Goal: Information Seeking & Learning: Learn about a topic

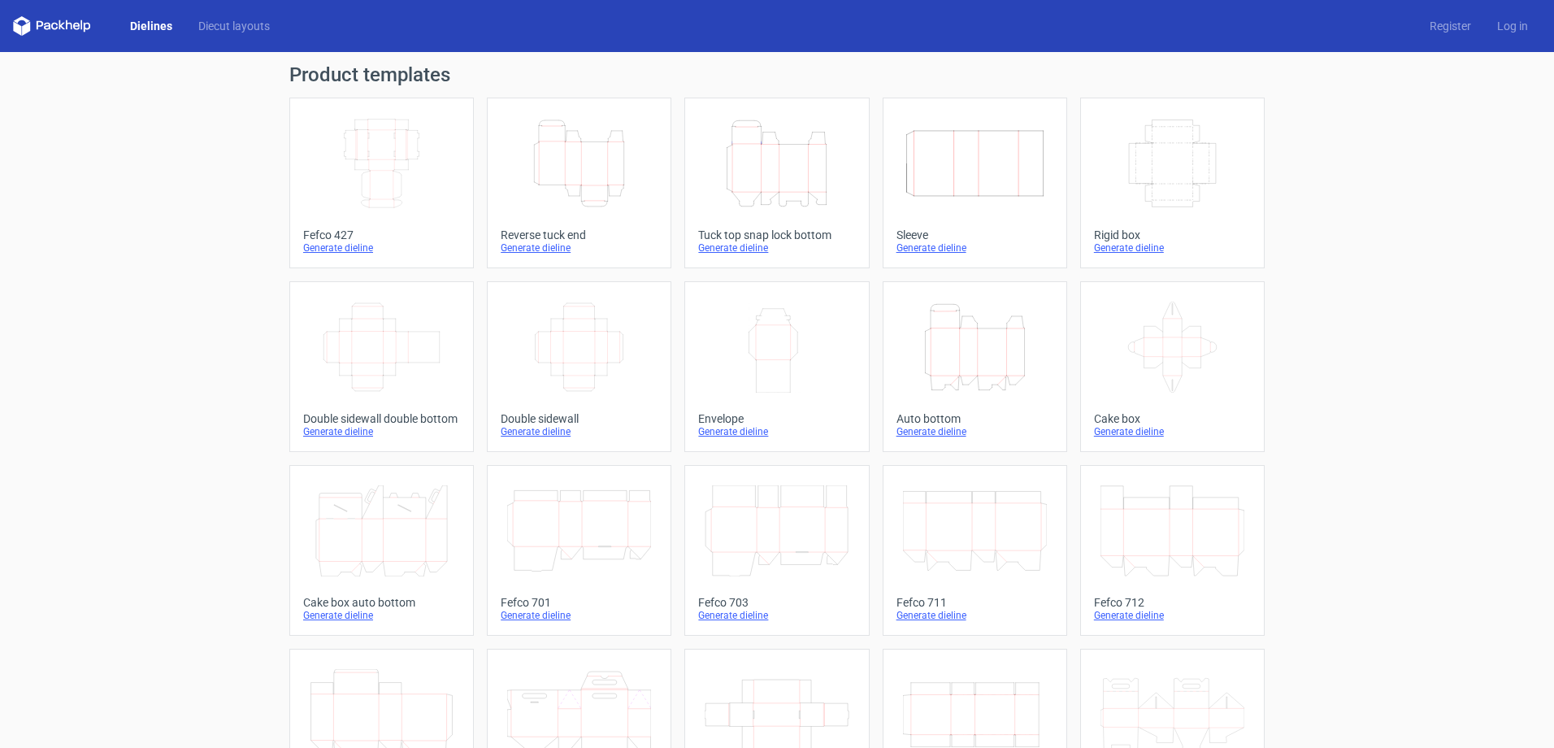
click at [73, 22] on icon at bounding box center [52, 26] width 78 height 20
click at [221, 25] on link "Diecut layouts" at bounding box center [234, 26] width 98 height 16
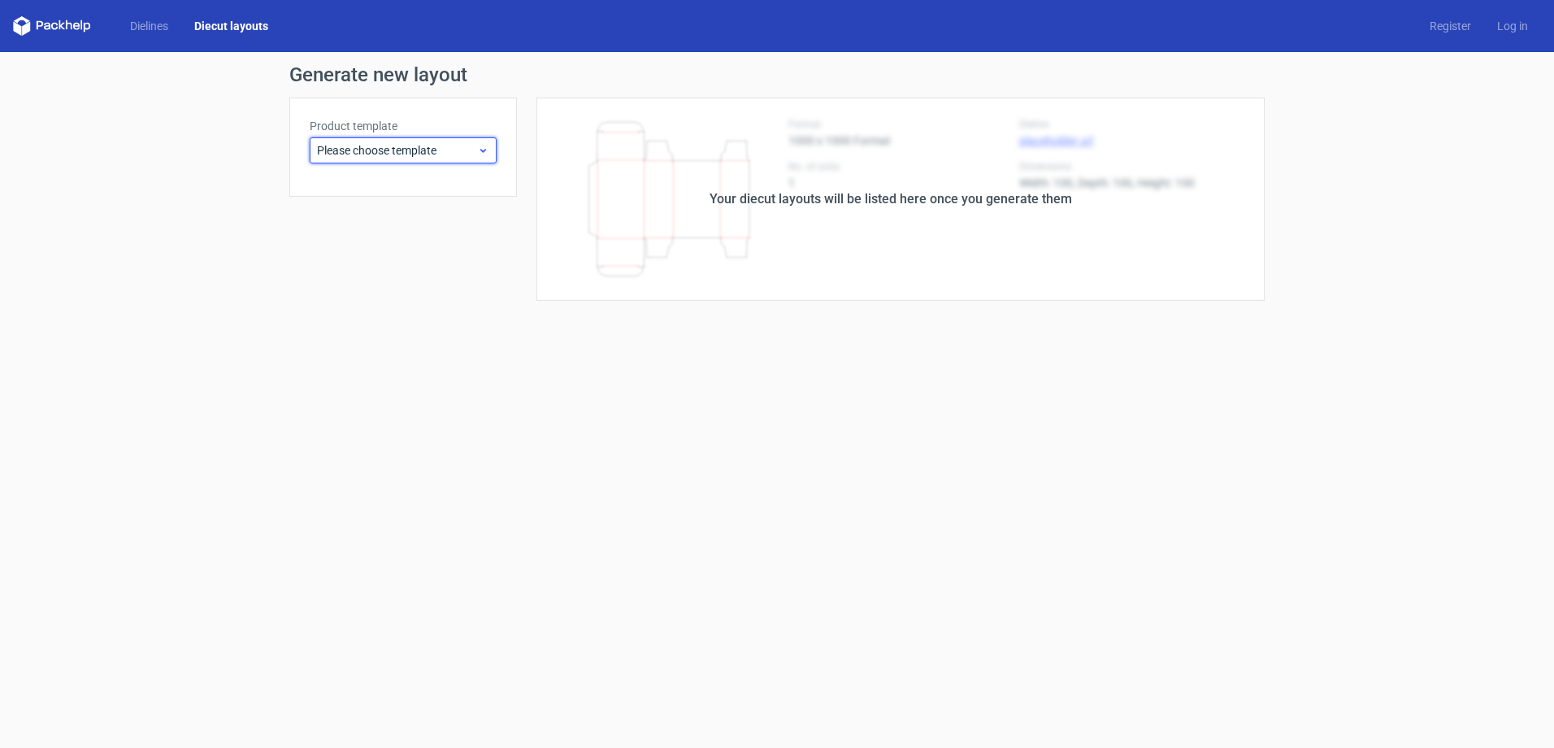
click at [397, 141] on div "Please choose template" at bounding box center [403, 150] width 187 height 26
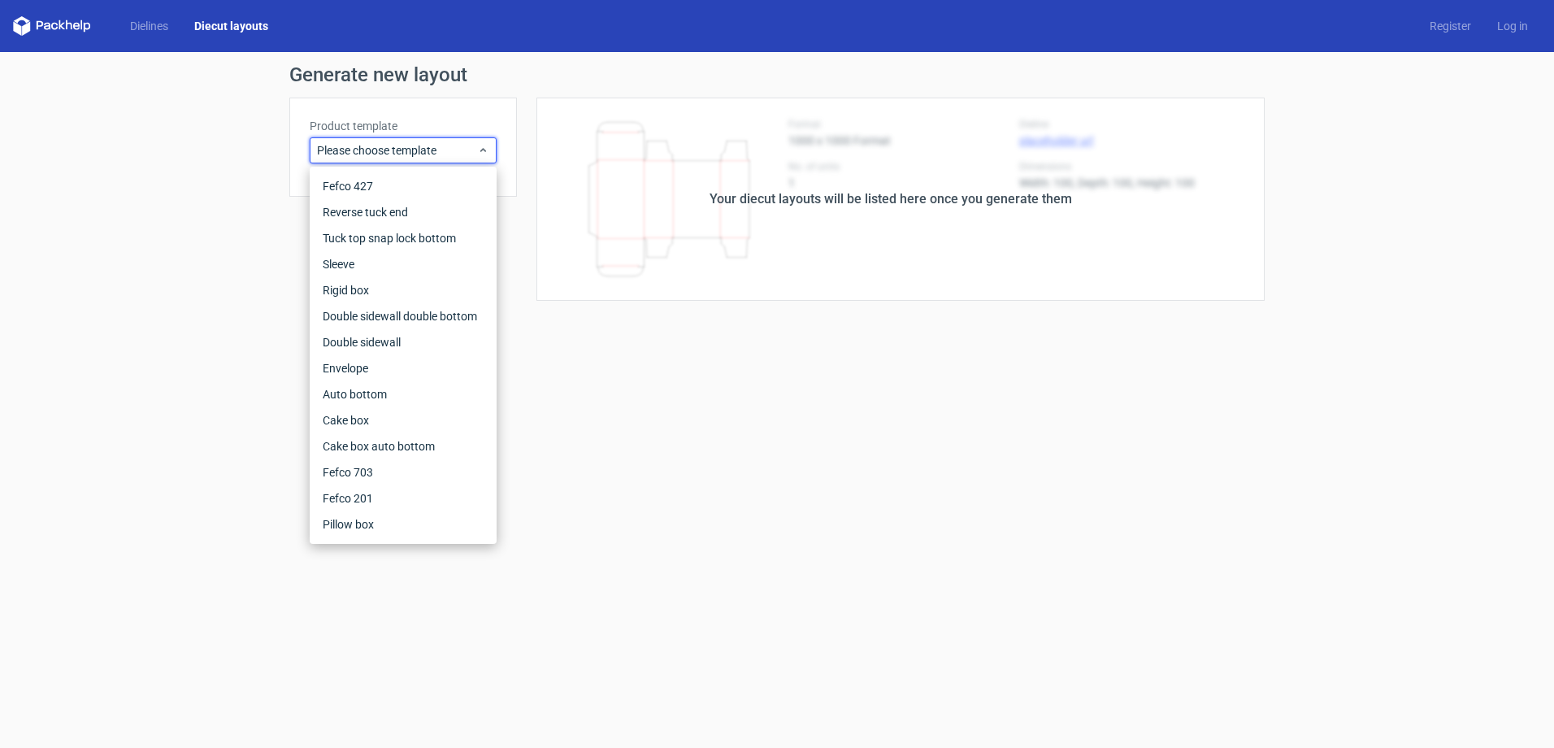
click at [93, 332] on form "Generate new layout Product template Please choose template Your diecut layouts…" at bounding box center [777, 400] width 1554 height 696
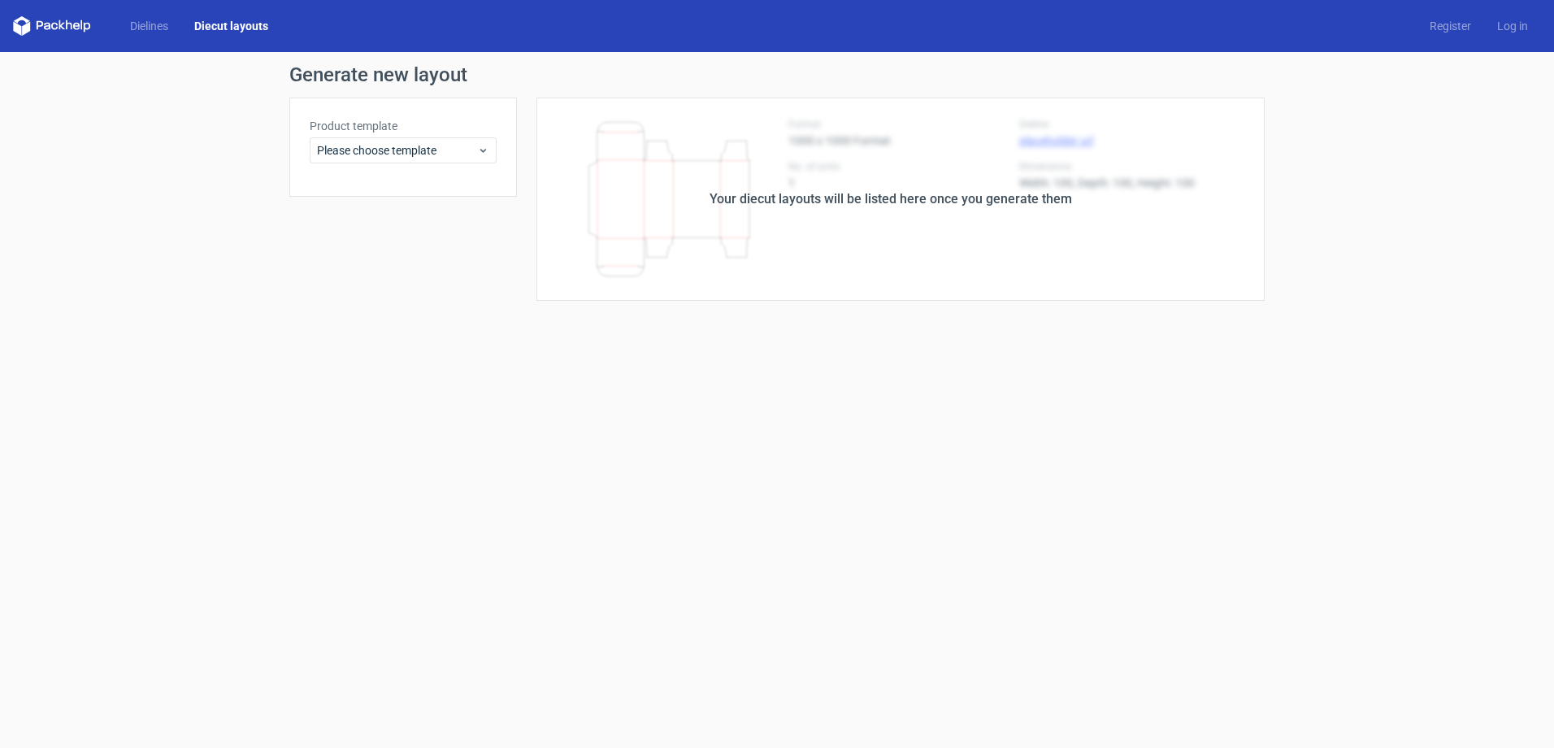
click at [724, 219] on div "Your diecut layouts will be listed here once you generate them" at bounding box center [891, 199] width 748 height 203
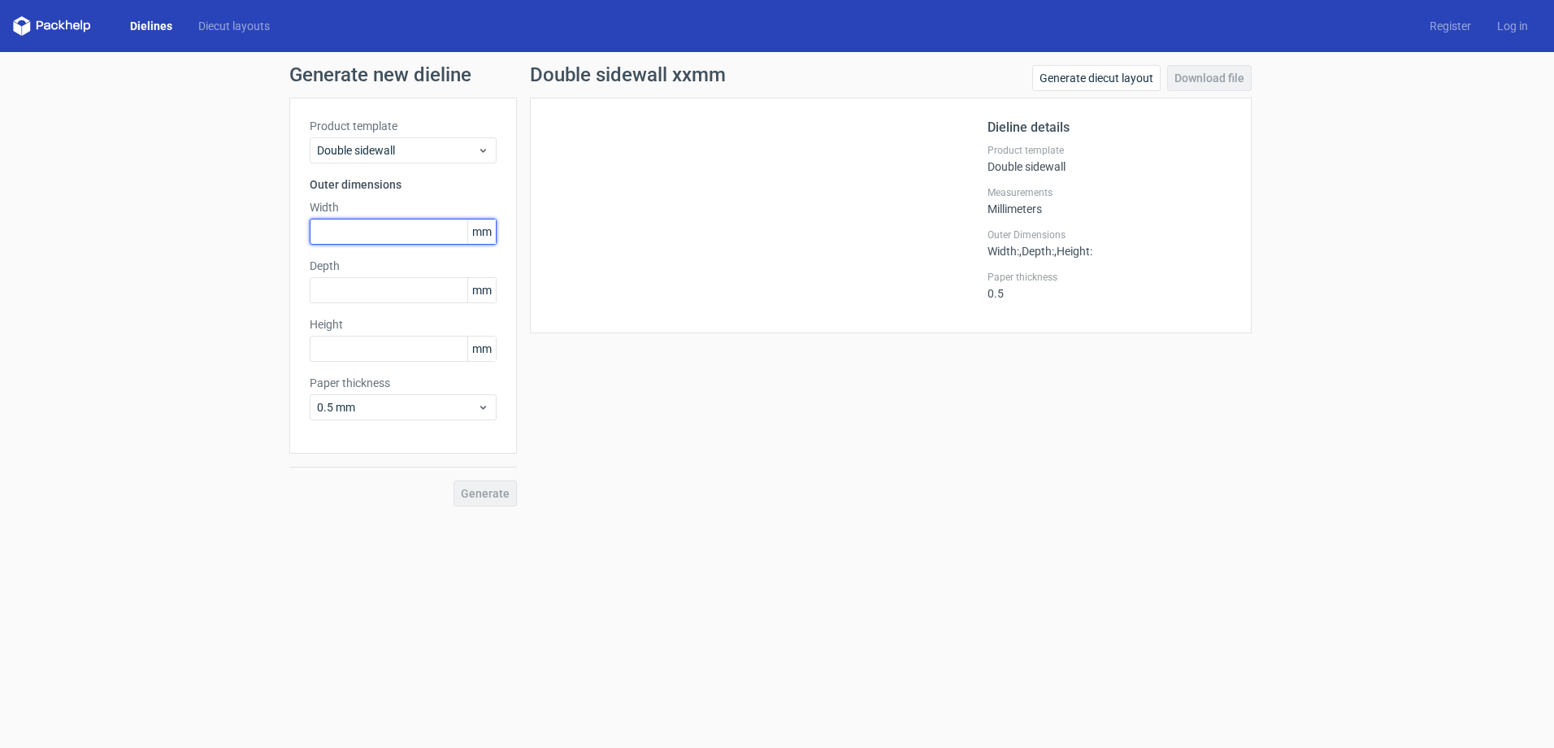
click at [460, 234] on input "text" at bounding box center [403, 232] width 187 height 26
click at [409, 160] on div "Double sidewall" at bounding box center [403, 150] width 187 height 26
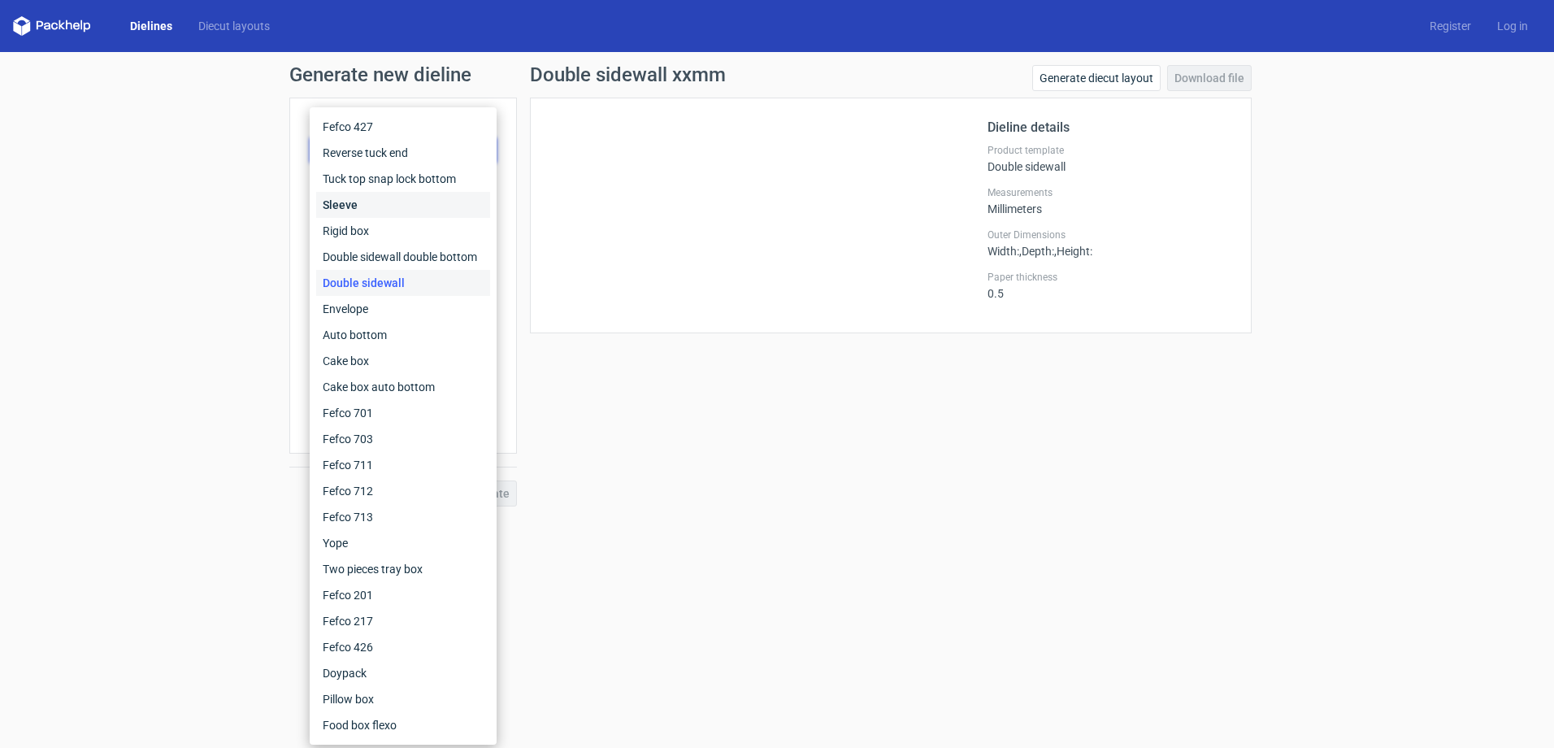
click at [355, 205] on div "Sleeve" at bounding box center [403, 205] width 174 height 26
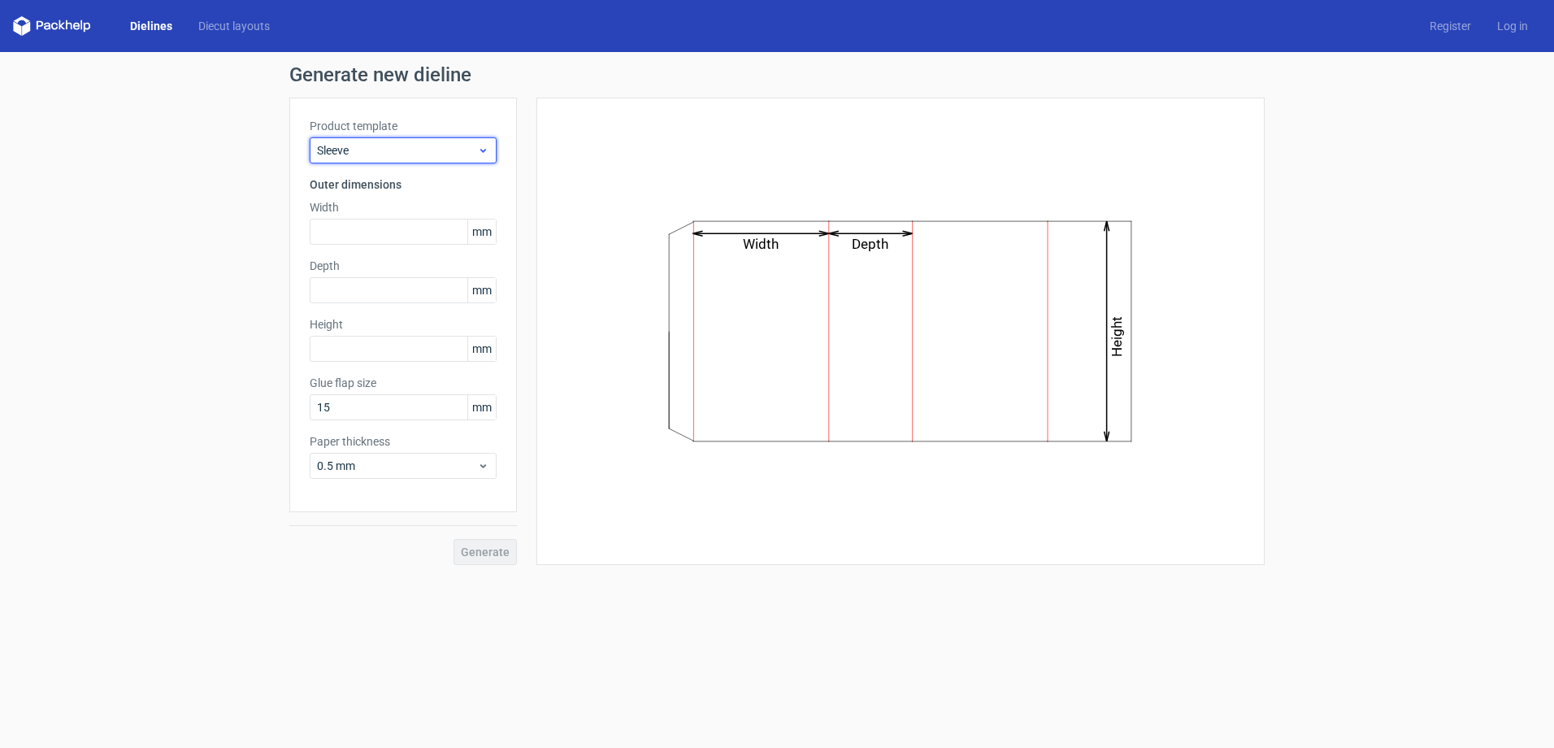
click at [402, 144] on span "Sleeve" at bounding box center [397, 150] width 160 height 16
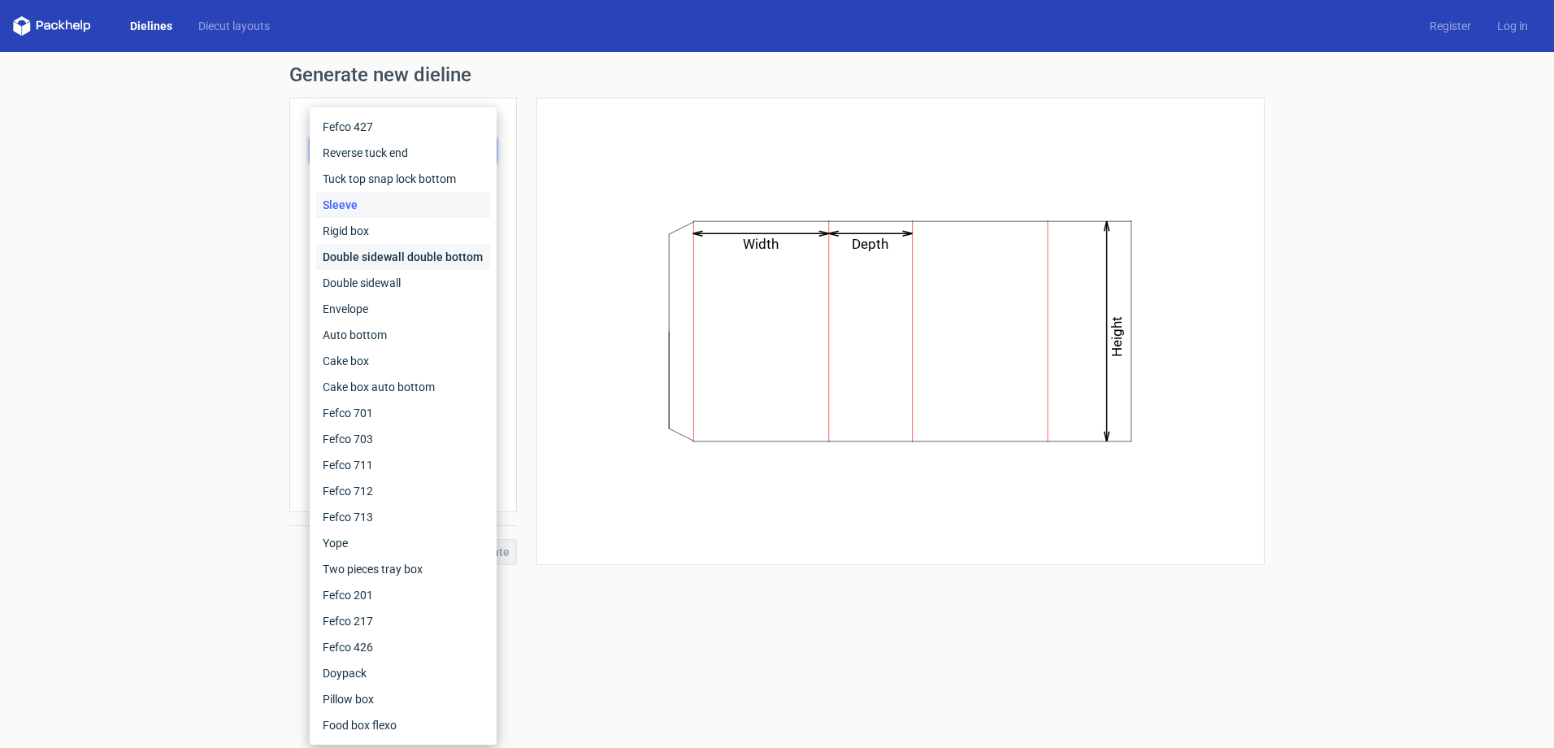
click at [358, 254] on div "Double sidewall double bottom" at bounding box center [403, 257] width 174 height 26
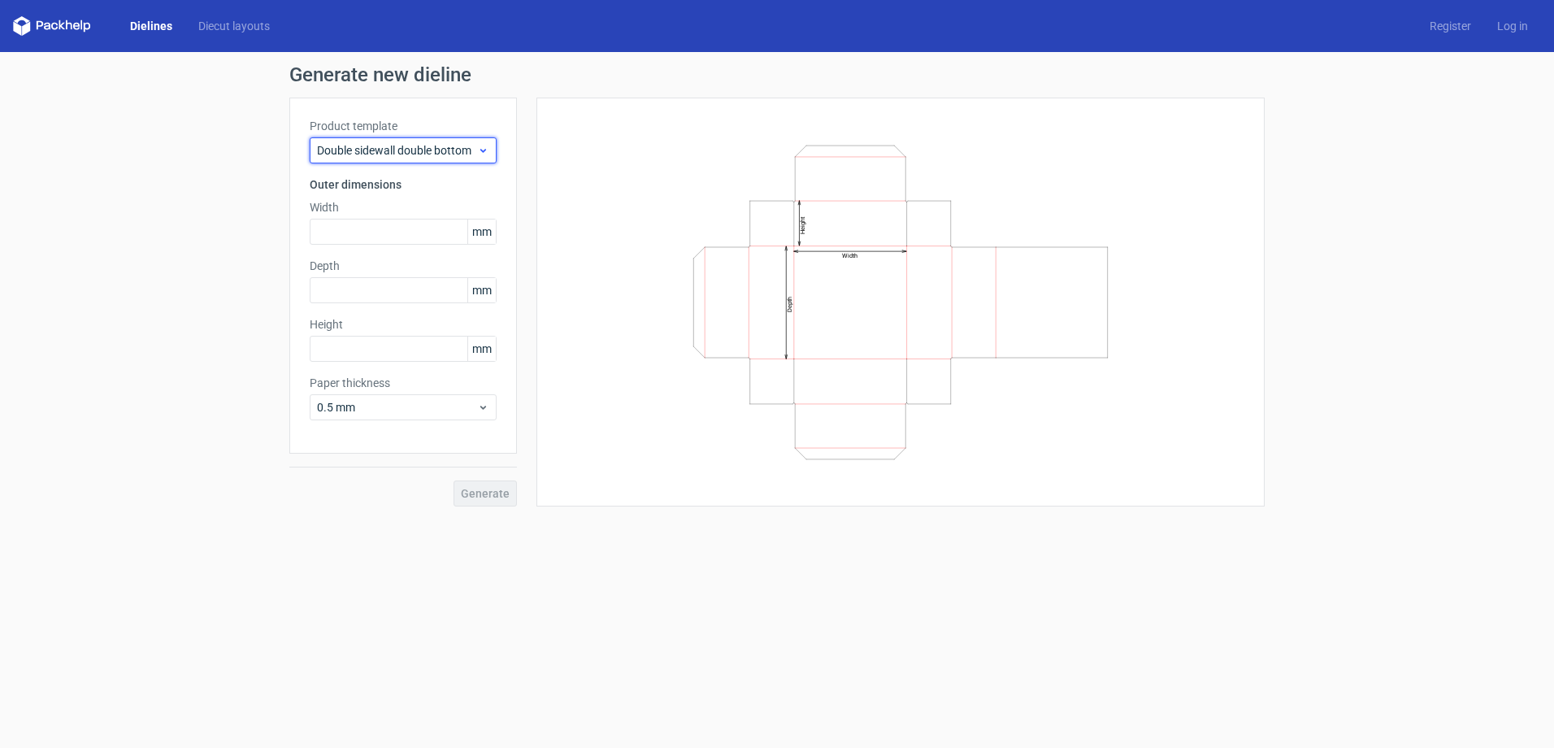
click at [393, 151] on span "Double sidewall double bottom" at bounding box center [397, 150] width 160 height 16
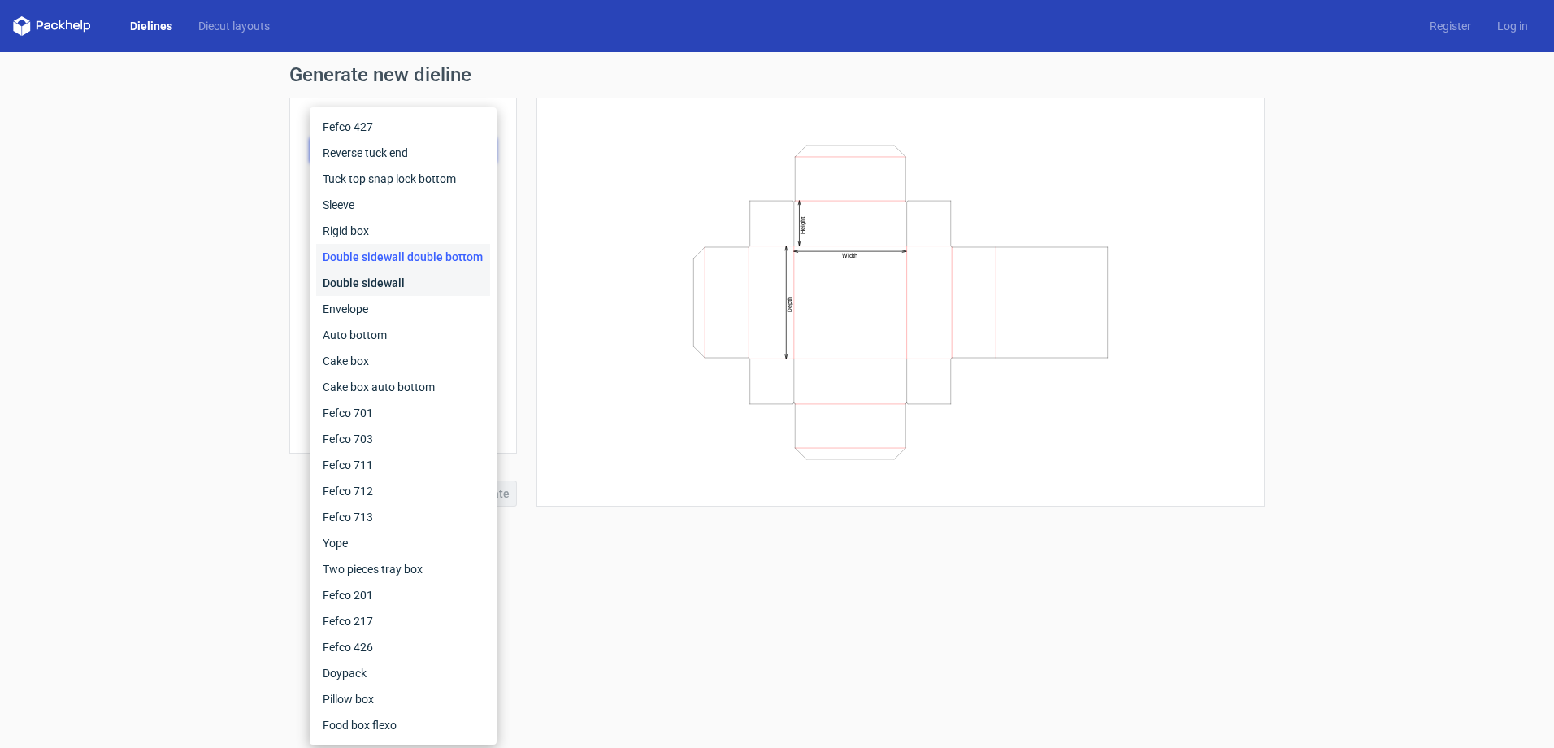
click at [350, 284] on div "Double sidewall" at bounding box center [403, 283] width 174 height 26
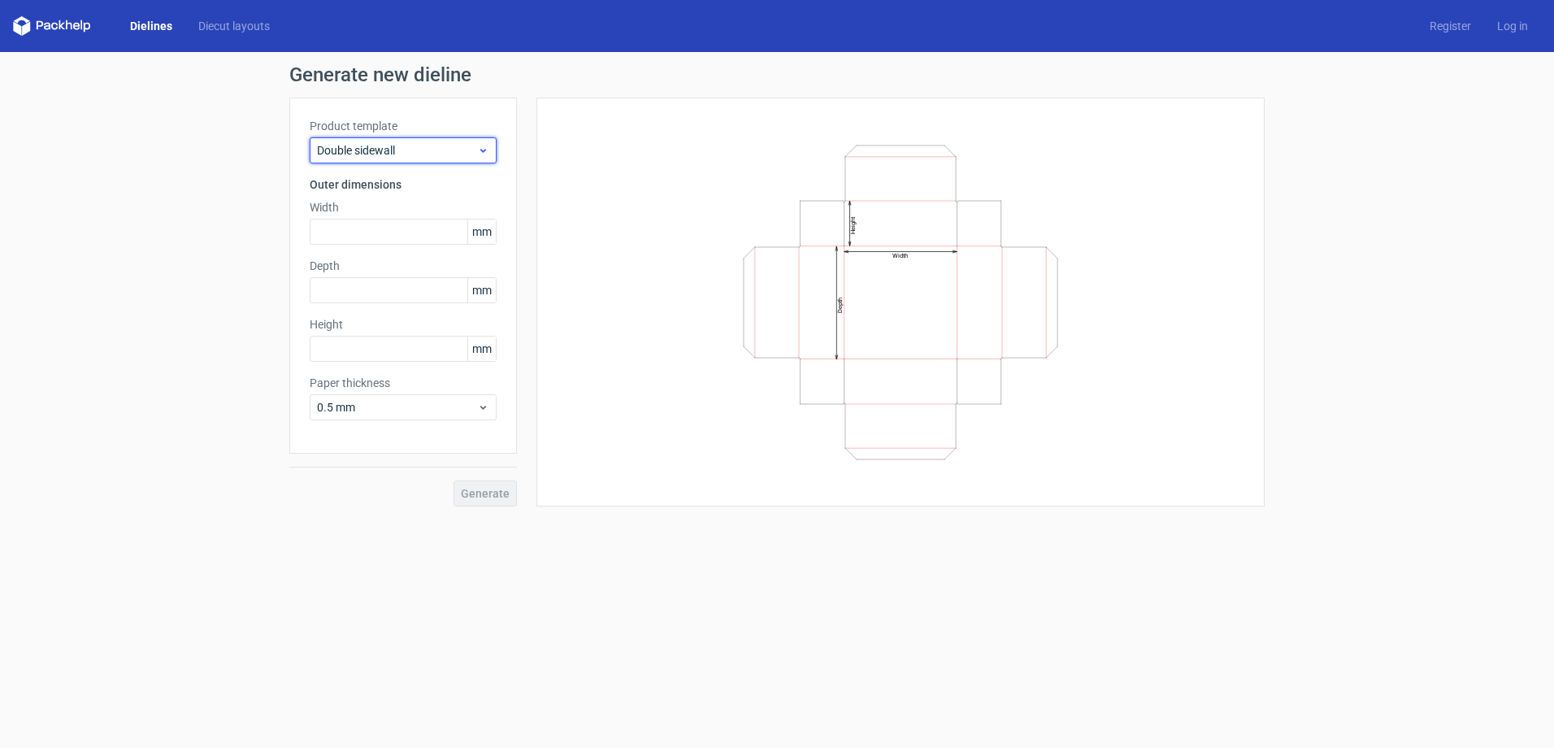
click at [396, 149] on span "Double sidewall" at bounding box center [397, 150] width 160 height 16
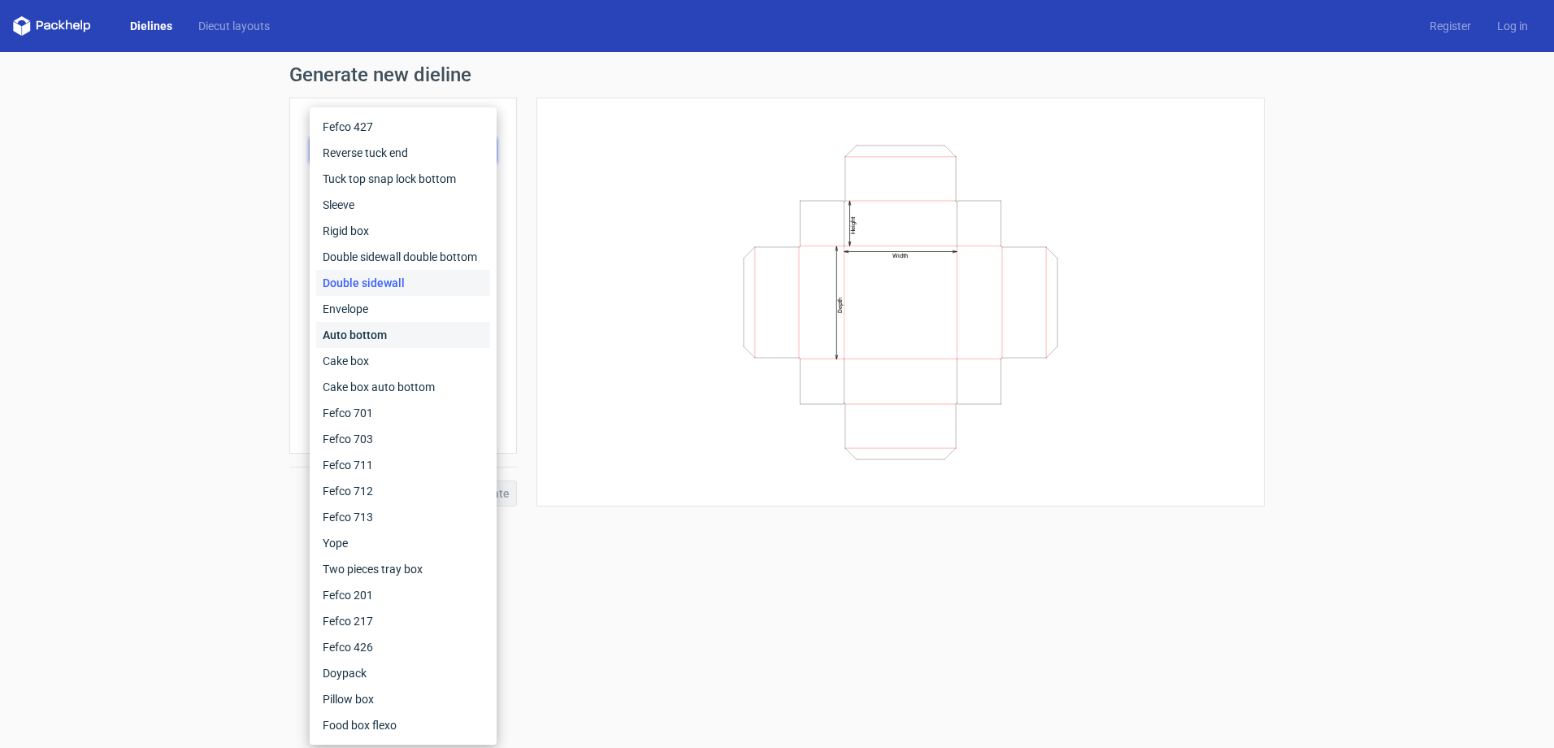
click at [343, 340] on div "Auto bottom" at bounding box center [403, 335] width 174 height 26
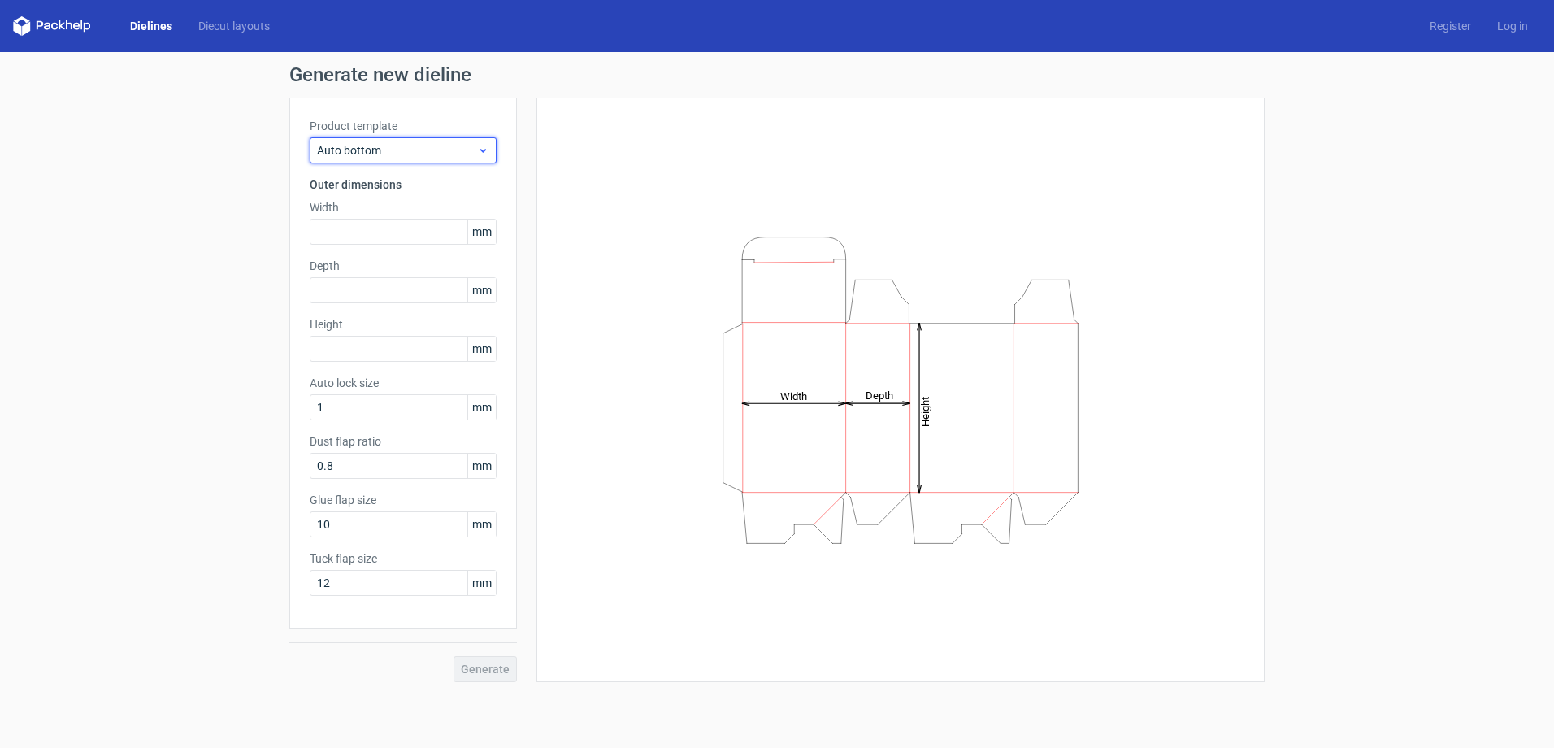
click at [389, 147] on span "Auto bottom" at bounding box center [397, 150] width 160 height 16
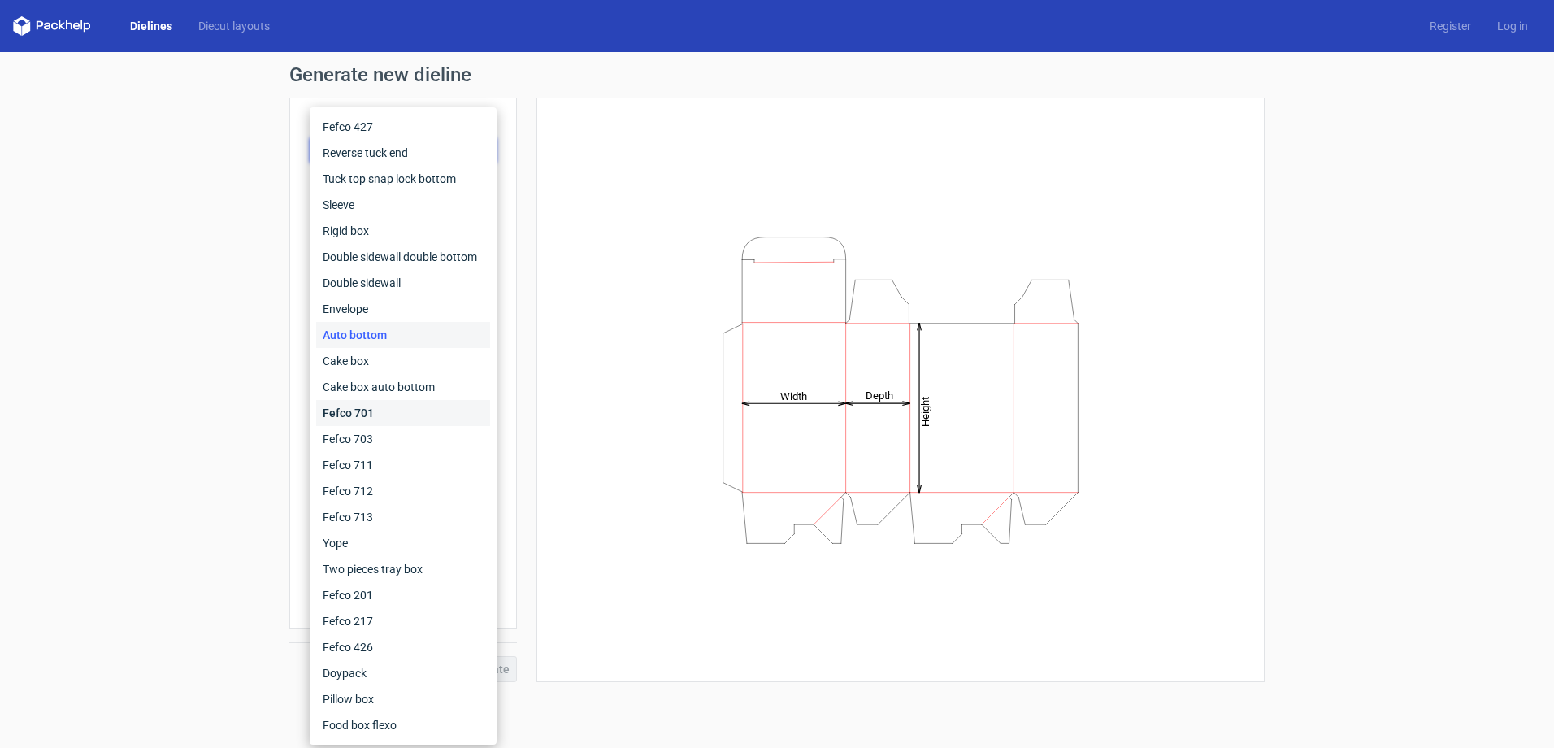
click at [348, 414] on div "Fefco 701" at bounding box center [403, 413] width 174 height 26
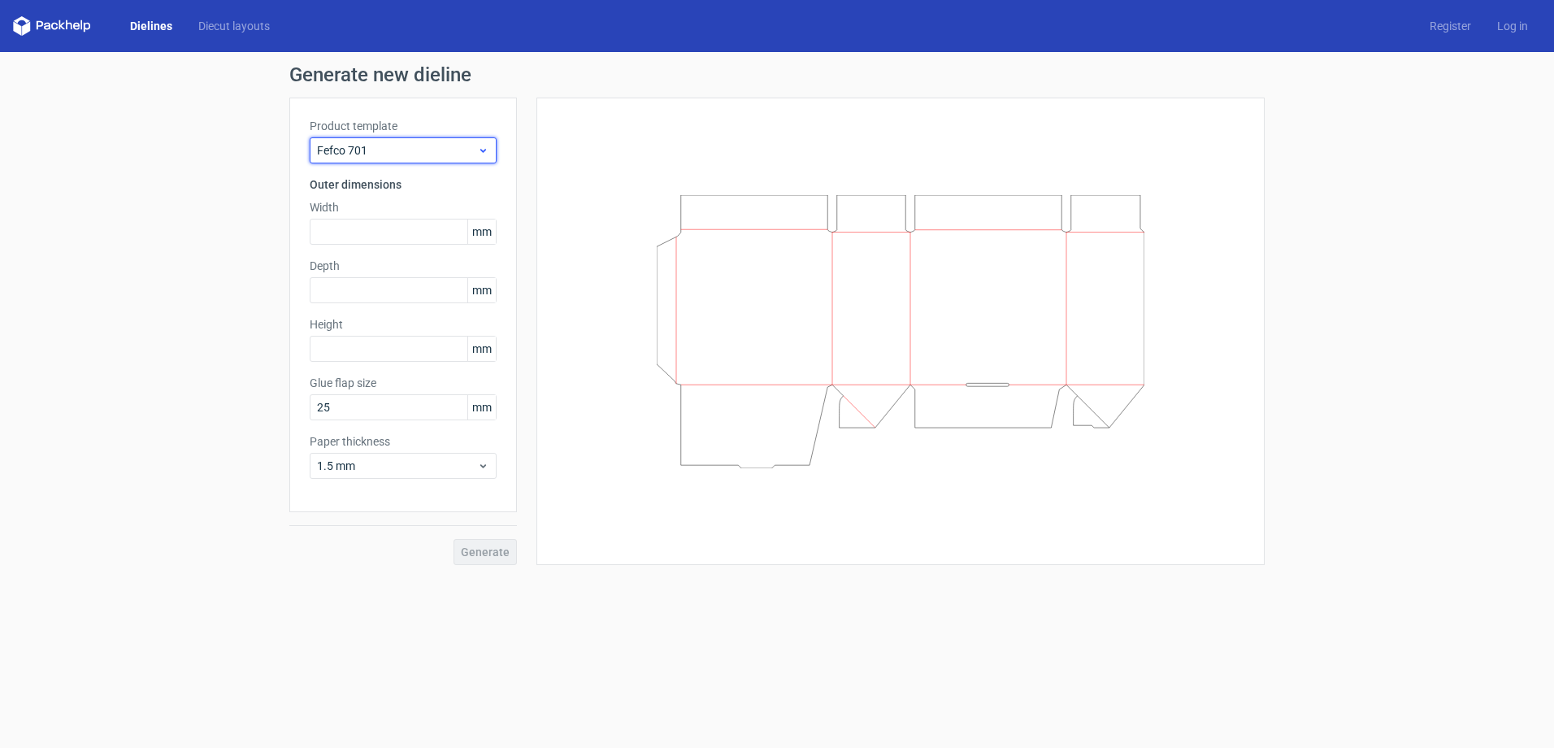
click at [409, 141] on div "Fefco 701" at bounding box center [403, 150] width 187 height 26
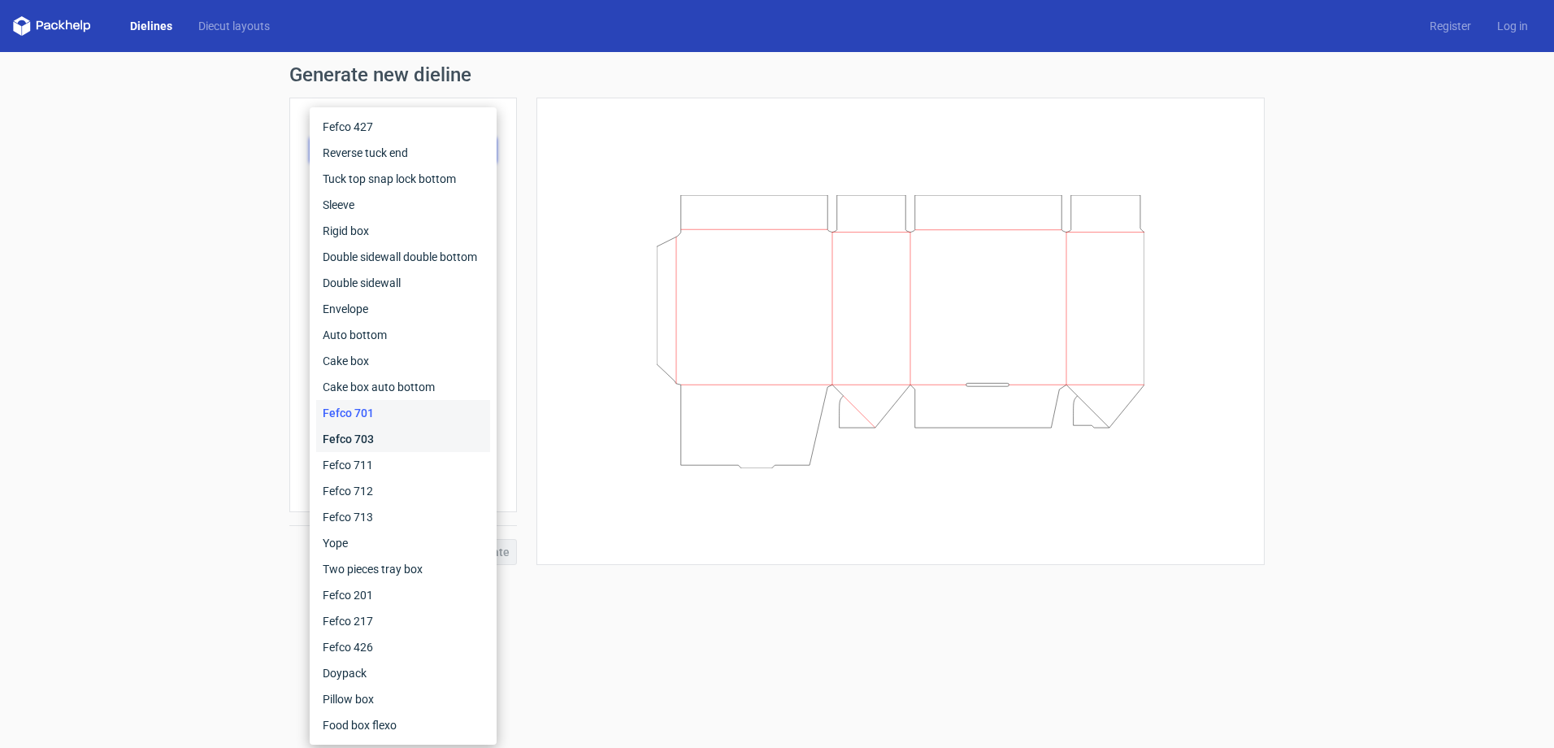
click at [380, 428] on div "Fefco 703" at bounding box center [403, 439] width 174 height 26
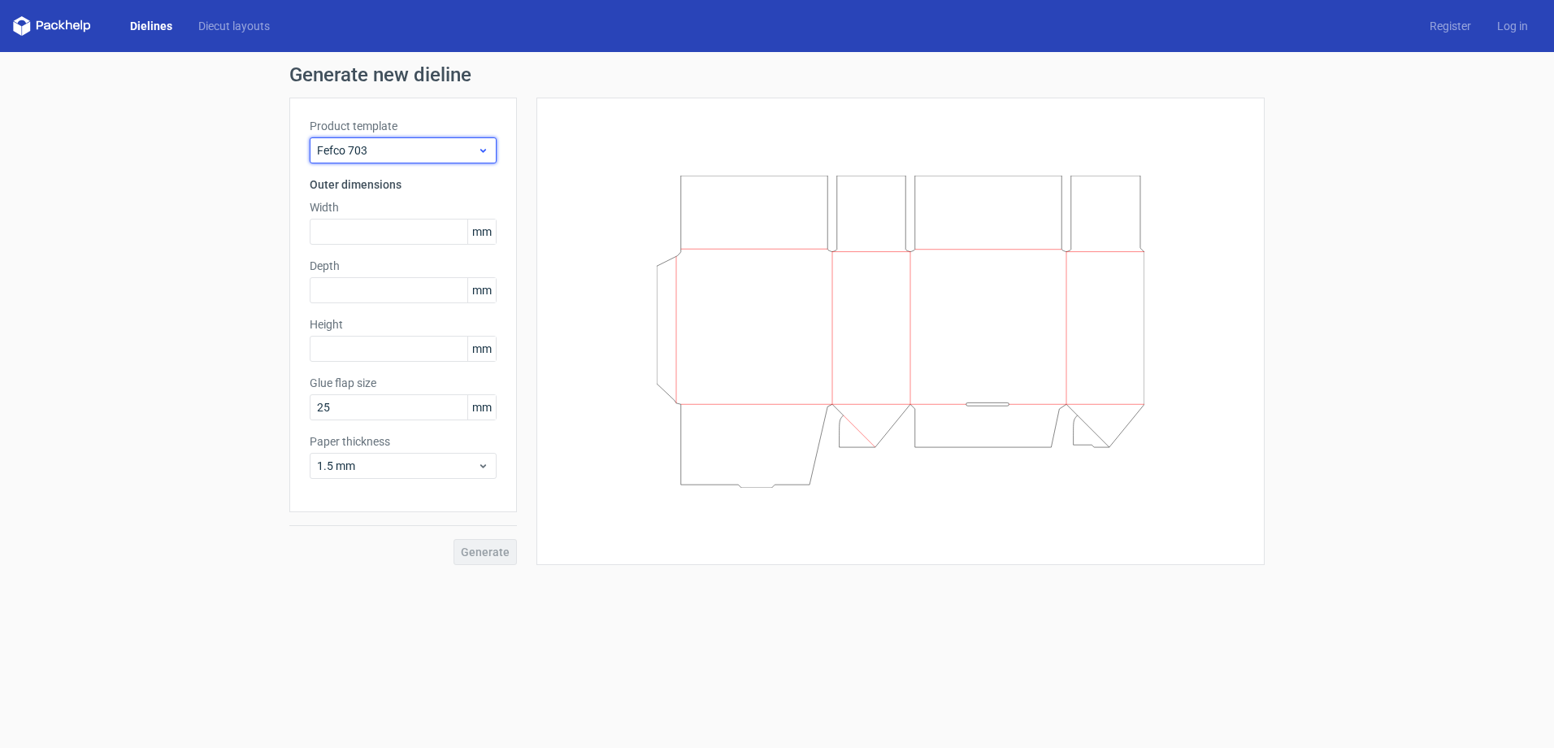
click at [432, 153] on span "Fefco 703" at bounding box center [397, 150] width 160 height 16
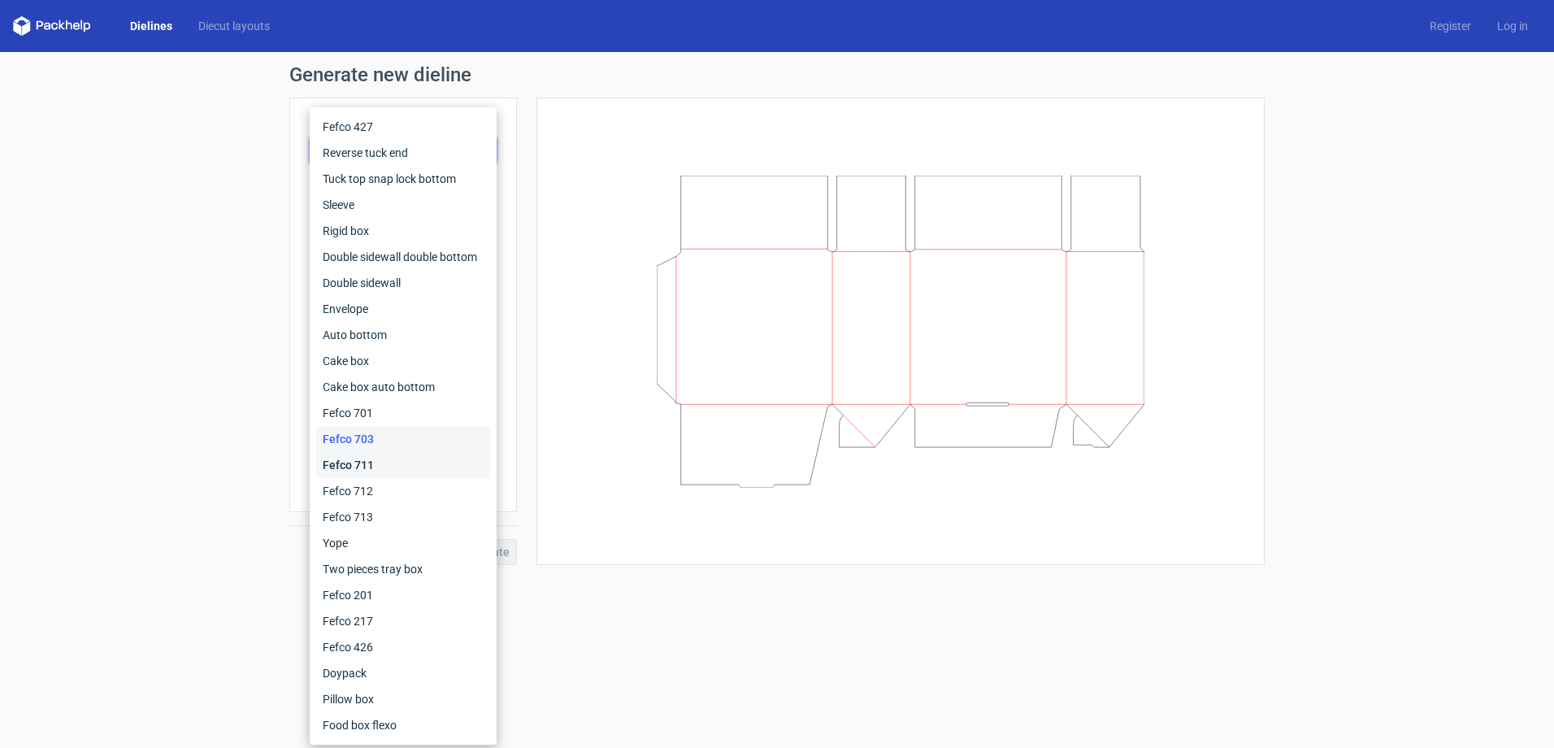
click at [367, 468] on div "Fefco 711" at bounding box center [403, 465] width 174 height 26
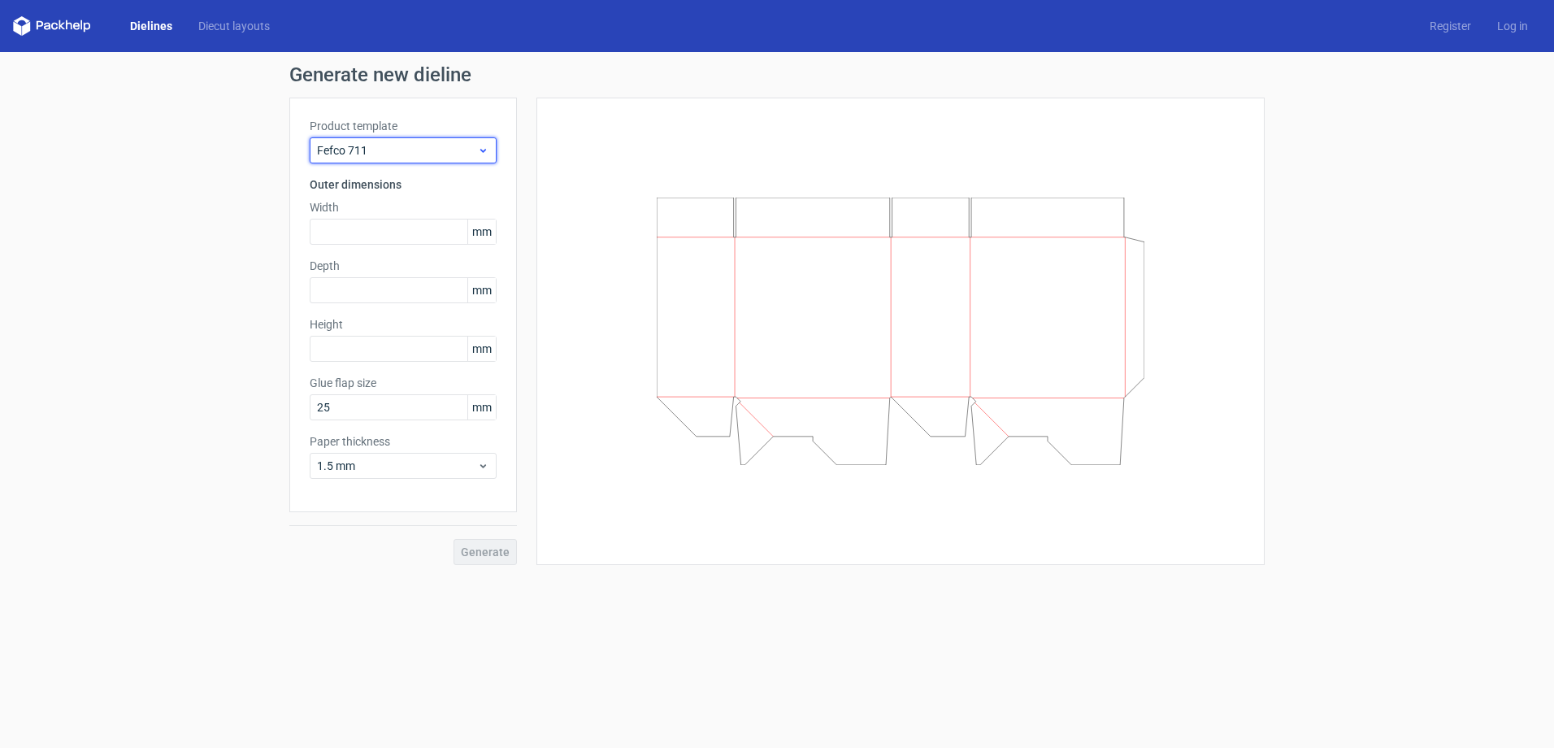
click at [437, 158] on span "Fefco 711" at bounding box center [397, 150] width 160 height 16
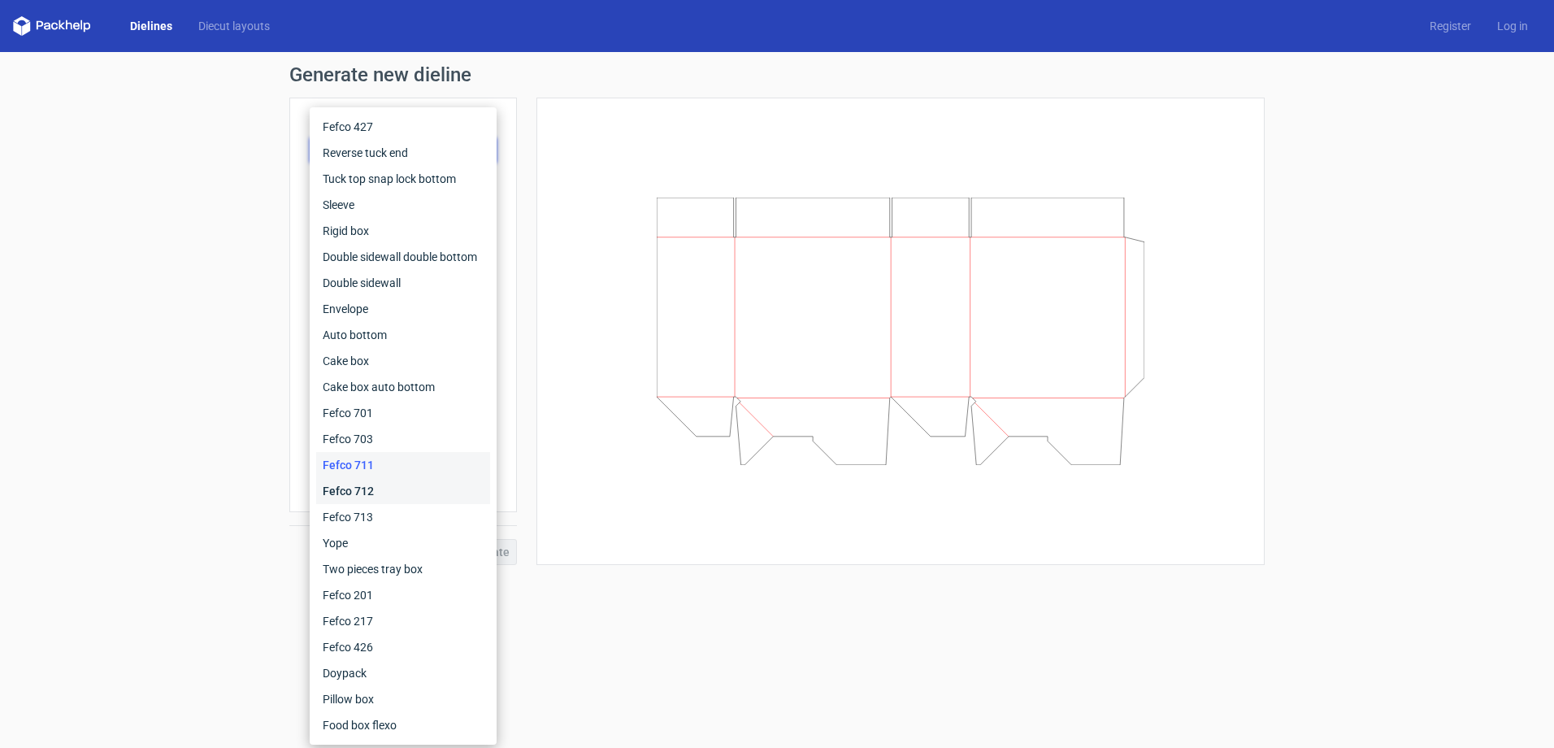
click at [358, 489] on div "Fefco 712" at bounding box center [403, 491] width 174 height 26
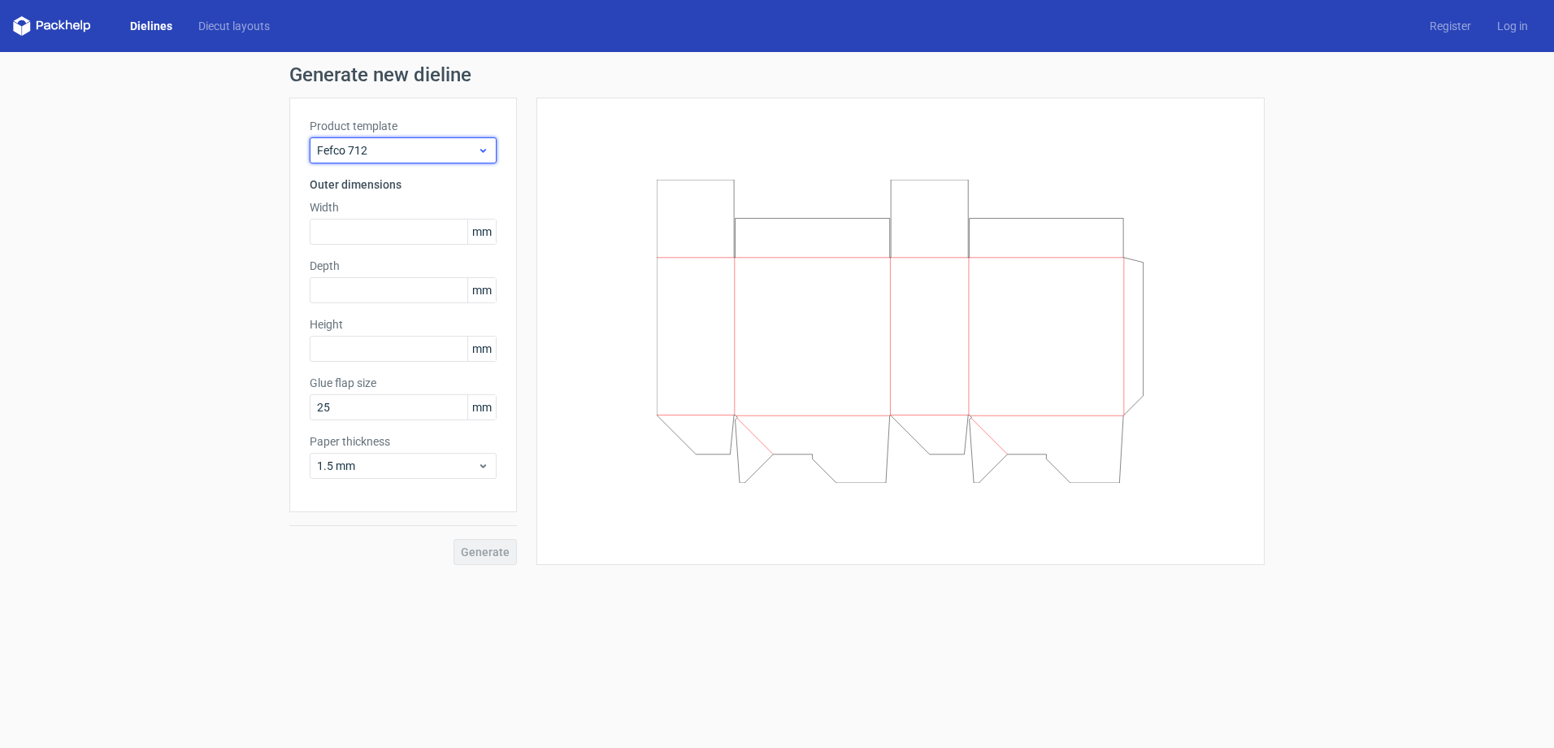
click at [381, 153] on span "Fefco 712" at bounding box center [397, 150] width 160 height 16
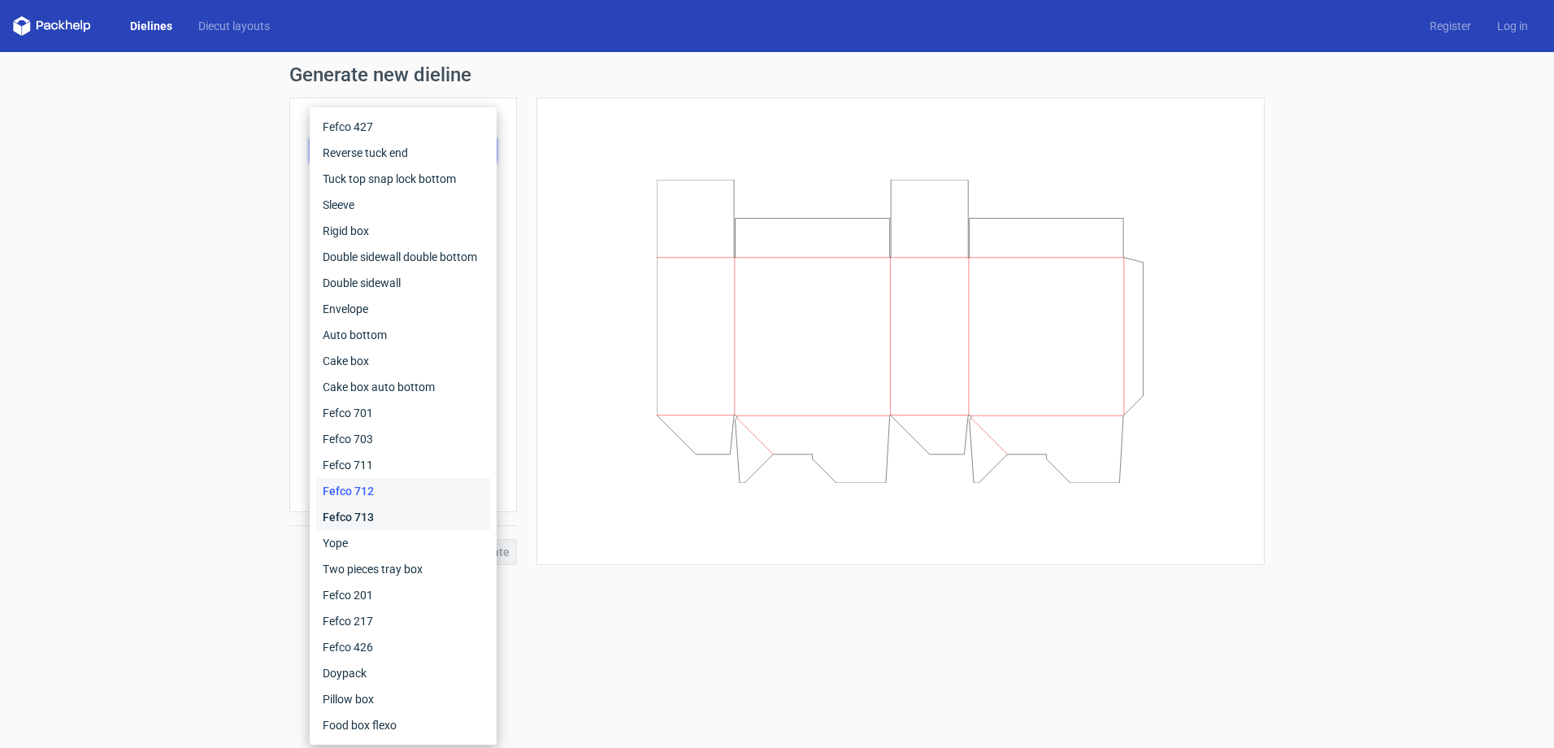
click at [363, 508] on div "Fefco 713" at bounding box center [403, 517] width 174 height 26
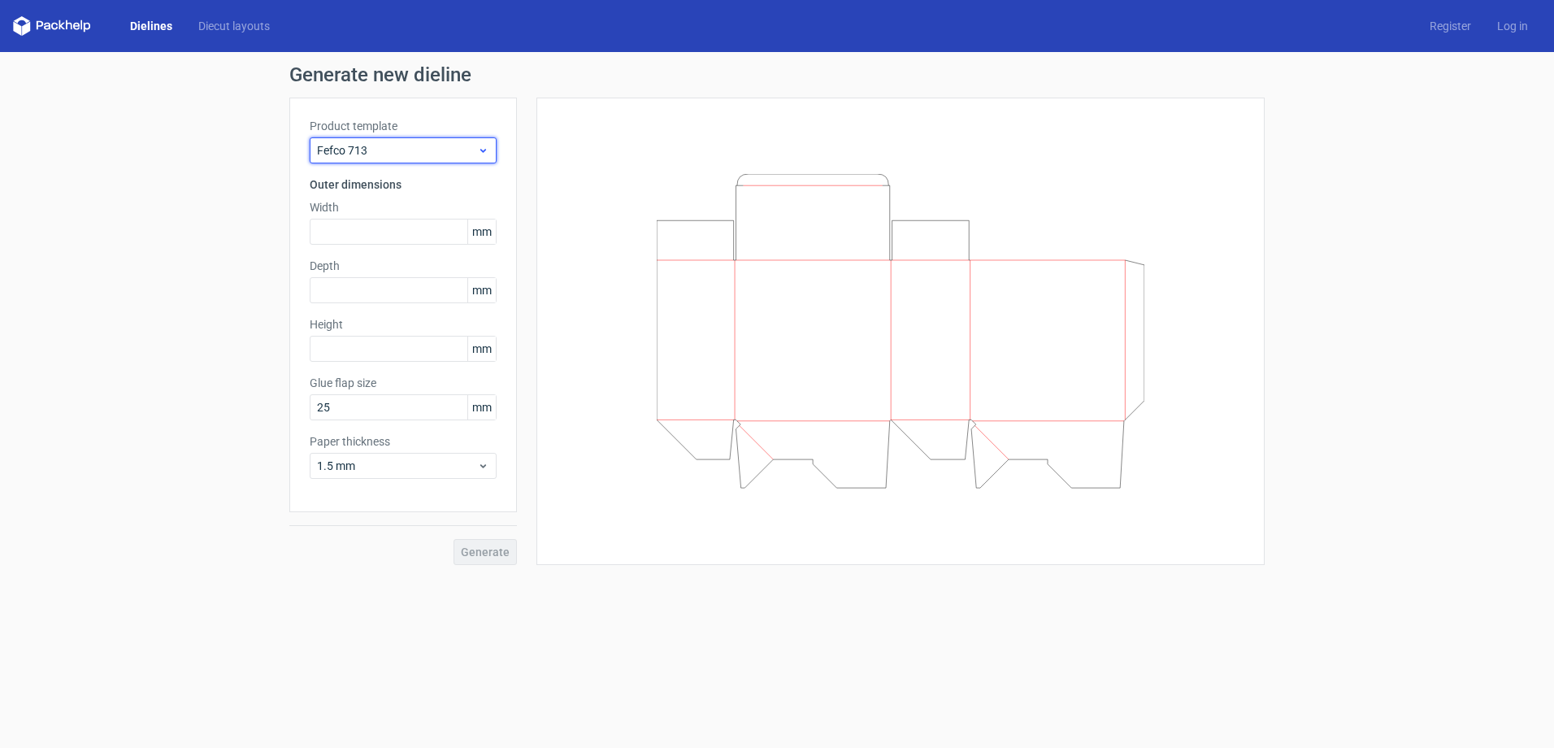
click at [383, 150] on span "Fefco 713" at bounding box center [397, 150] width 160 height 16
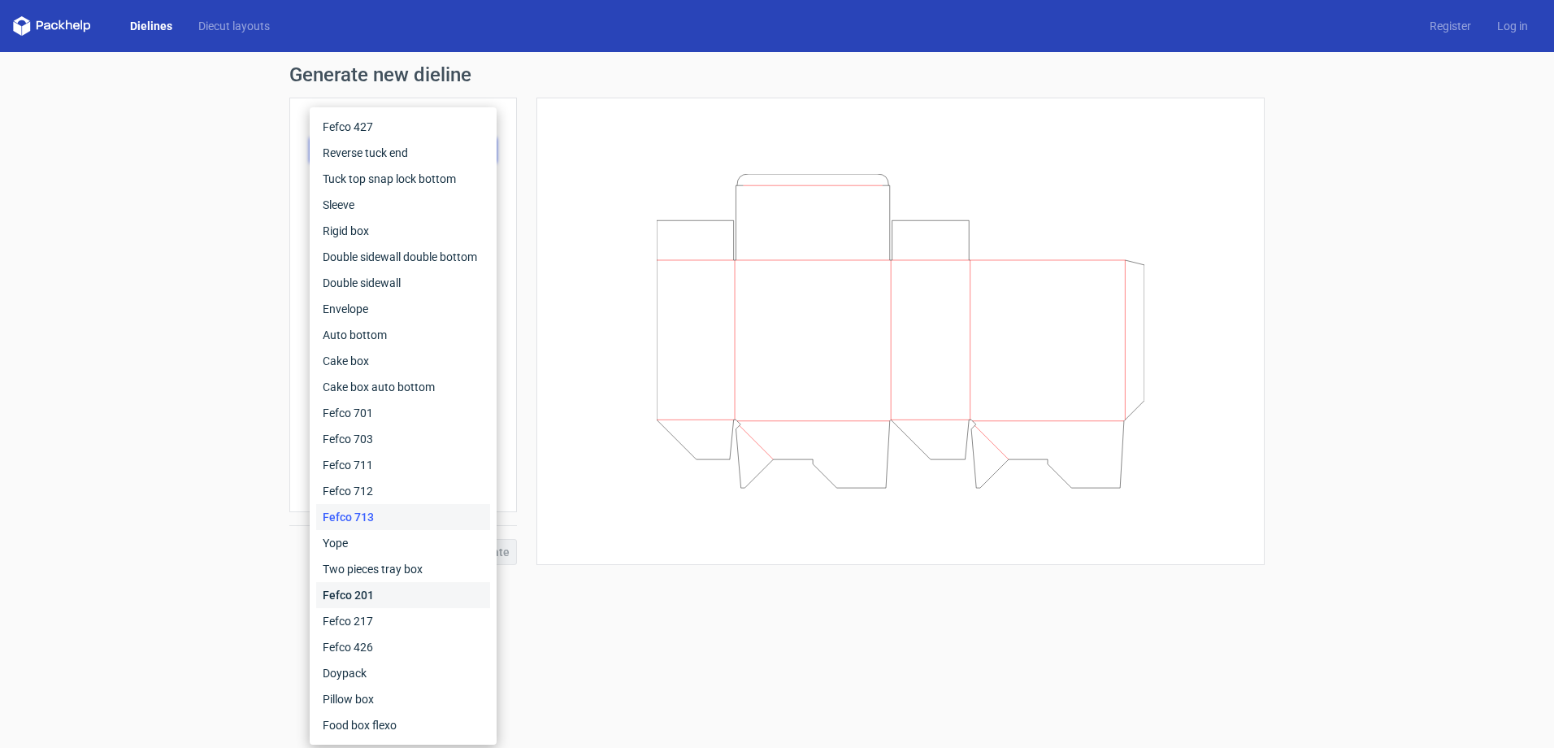
click at [340, 597] on div "Fefco 201" at bounding box center [403, 595] width 174 height 26
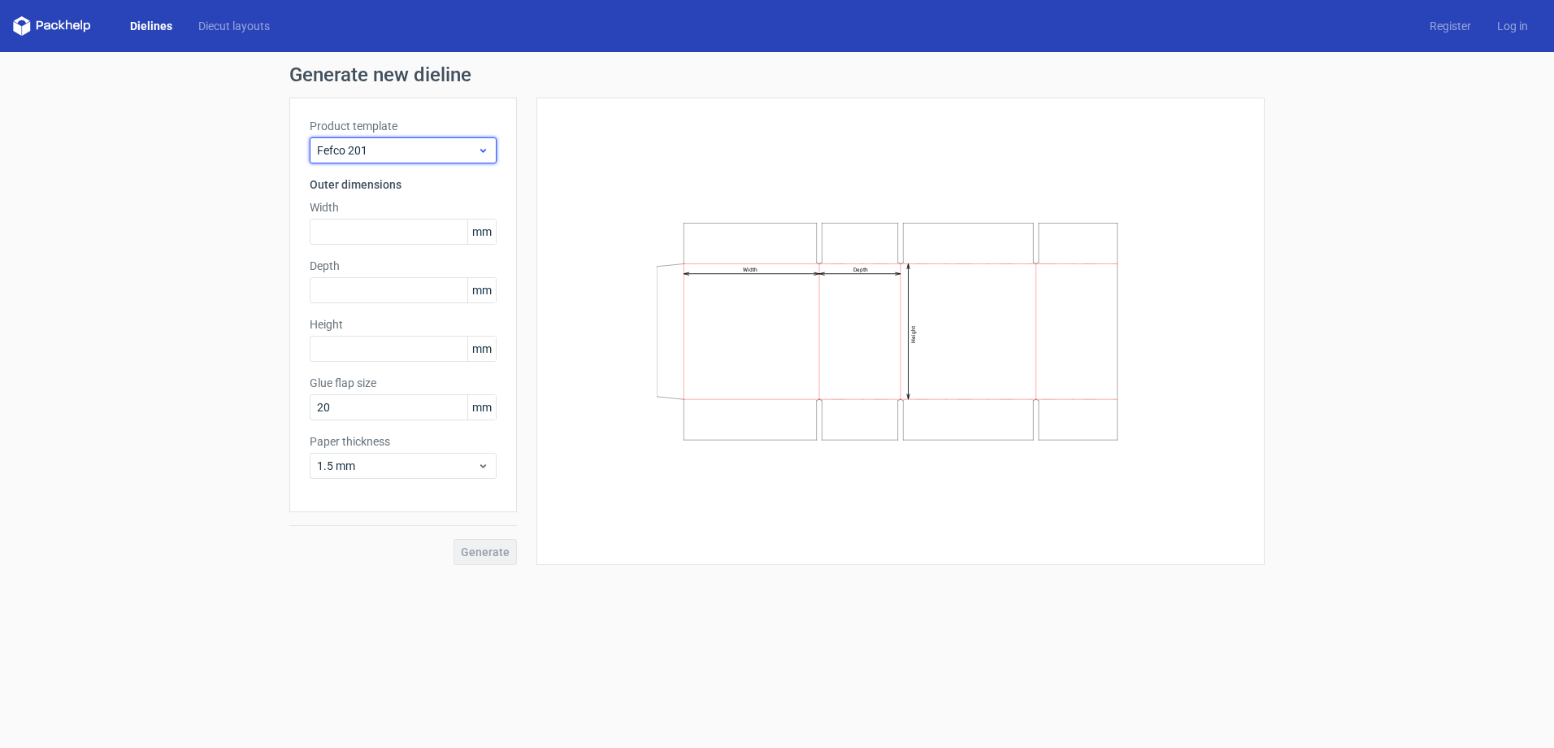
click at [411, 157] on span "Fefco 201" at bounding box center [397, 150] width 160 height 16
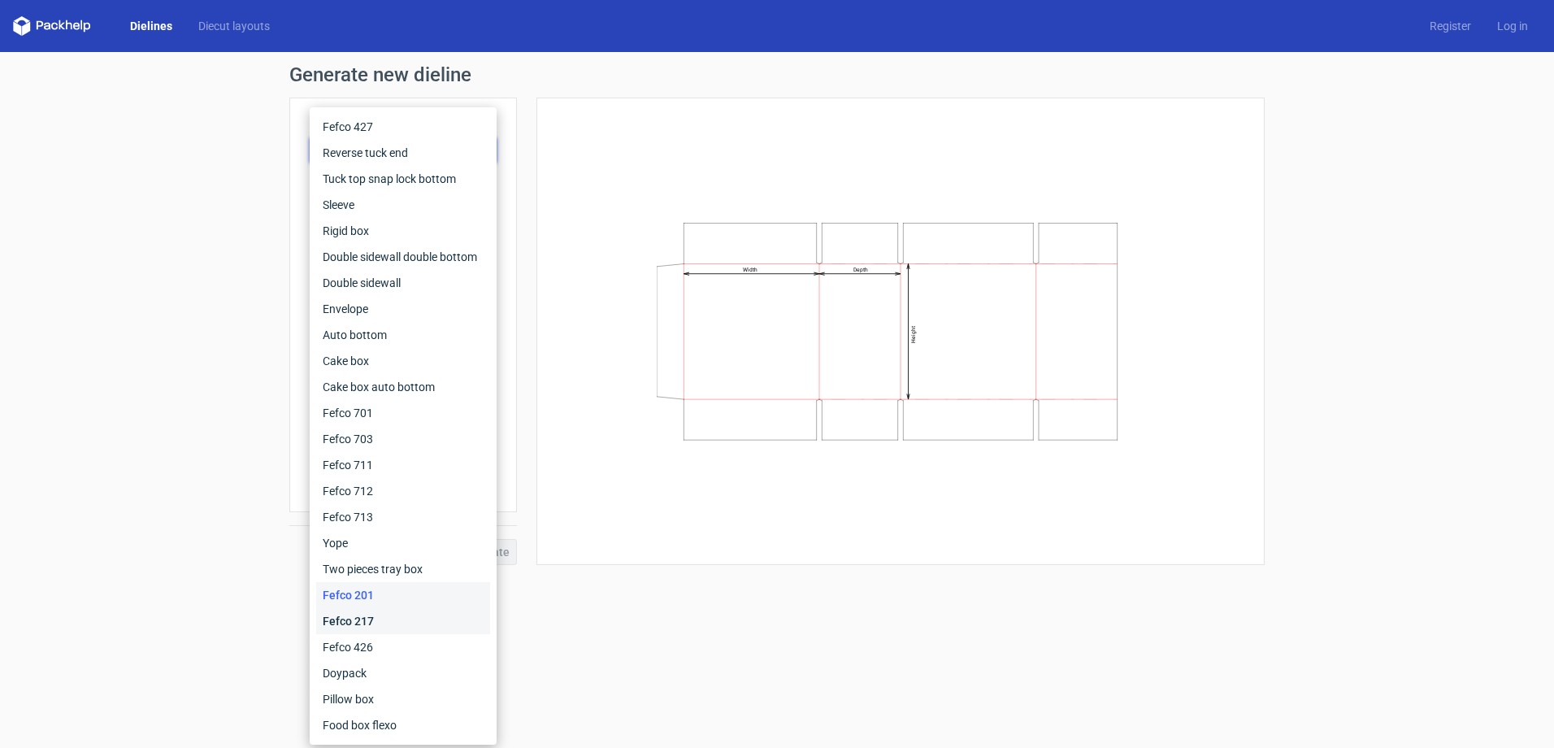
click at [354, 623] on div "Fefco 217" at bounding box center [403, 621] width 174 height 26
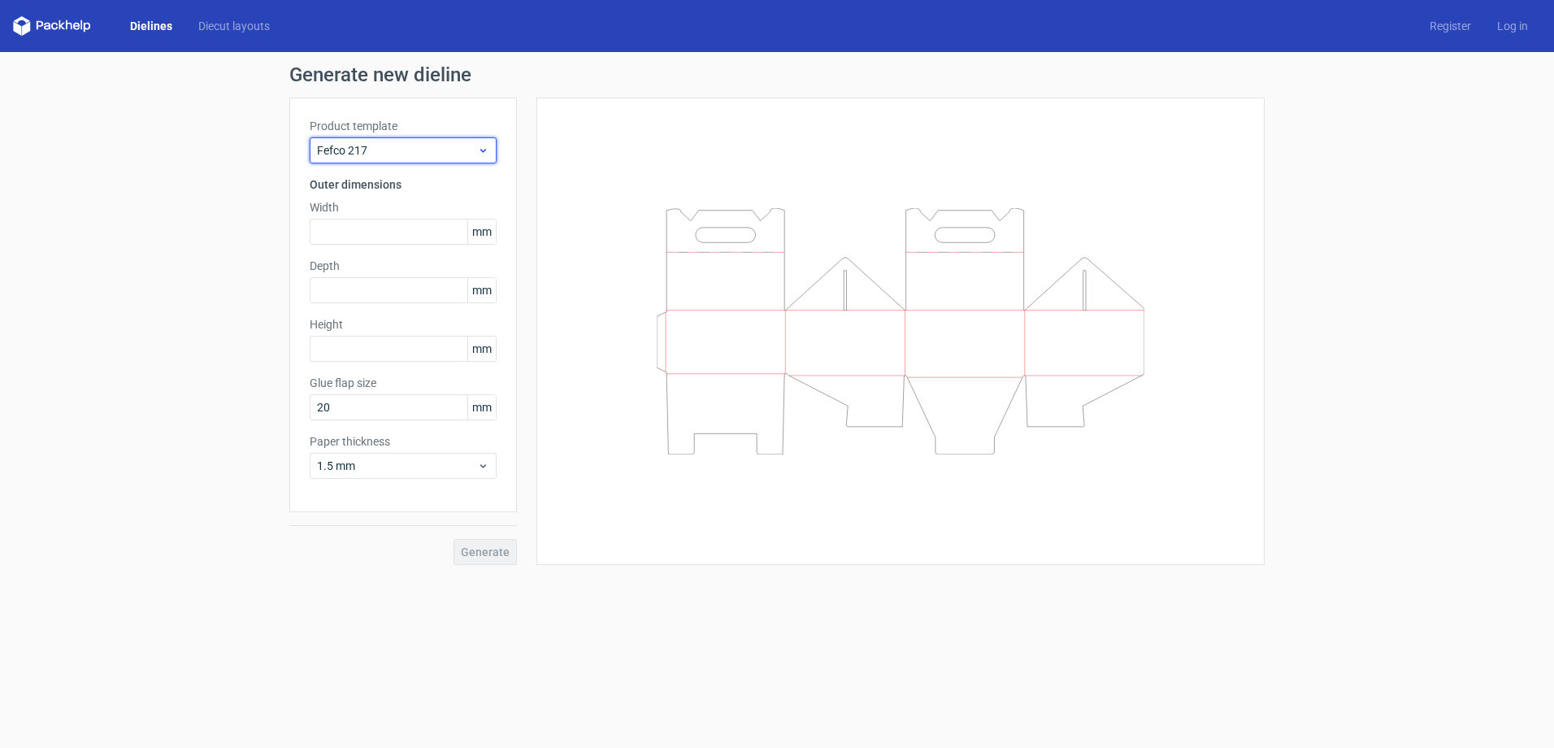
click at [404, 153] on span "Fefco 217" at bounding box center [397, 150] width 160 height 16
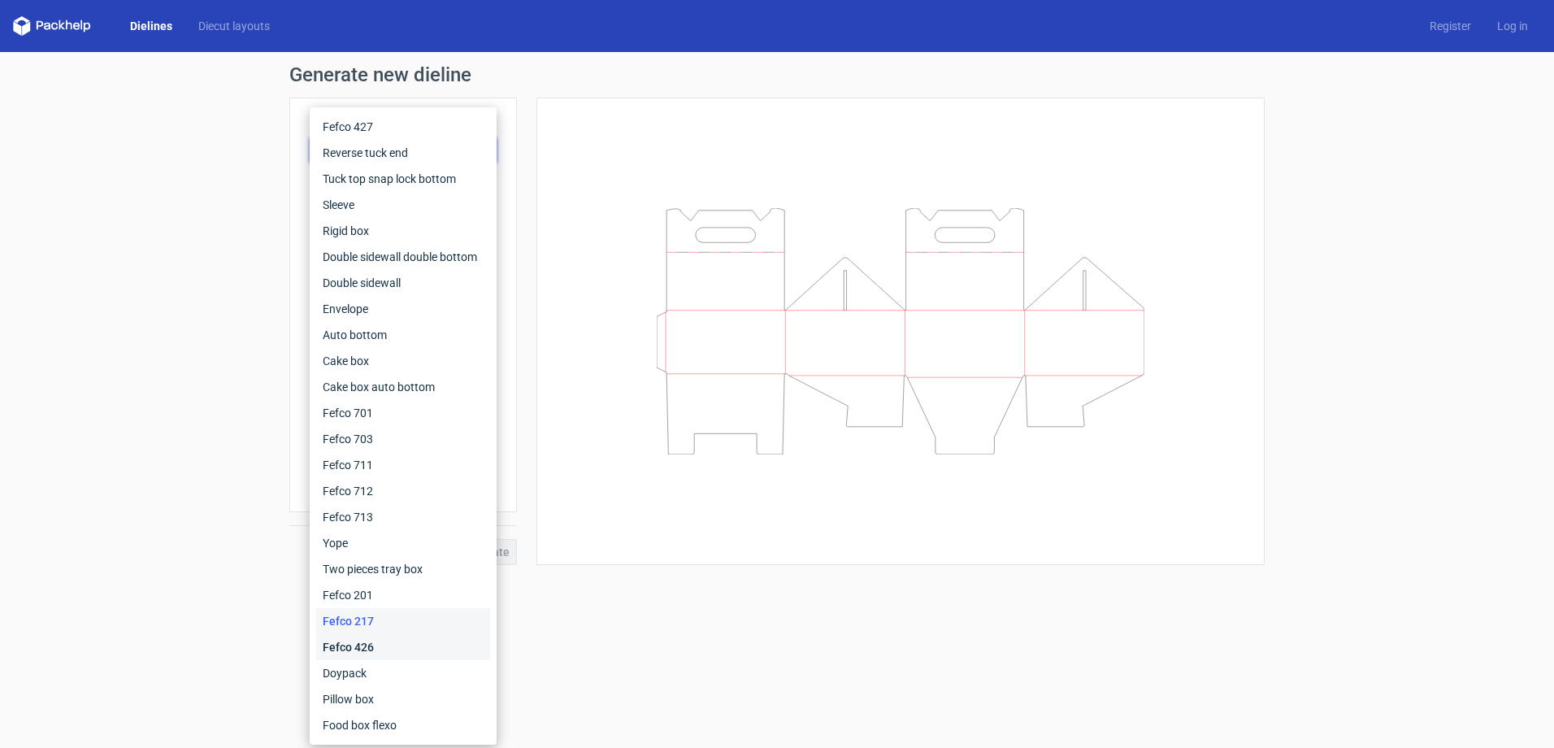
drag, startPoint x: 343, startPoint y: 645, endPoint x: 349, endPoint y: 639, distance: 8.6
click at [344, 645] on div "Fefco 426" at bounding box center [403, 647] width 174 height 26
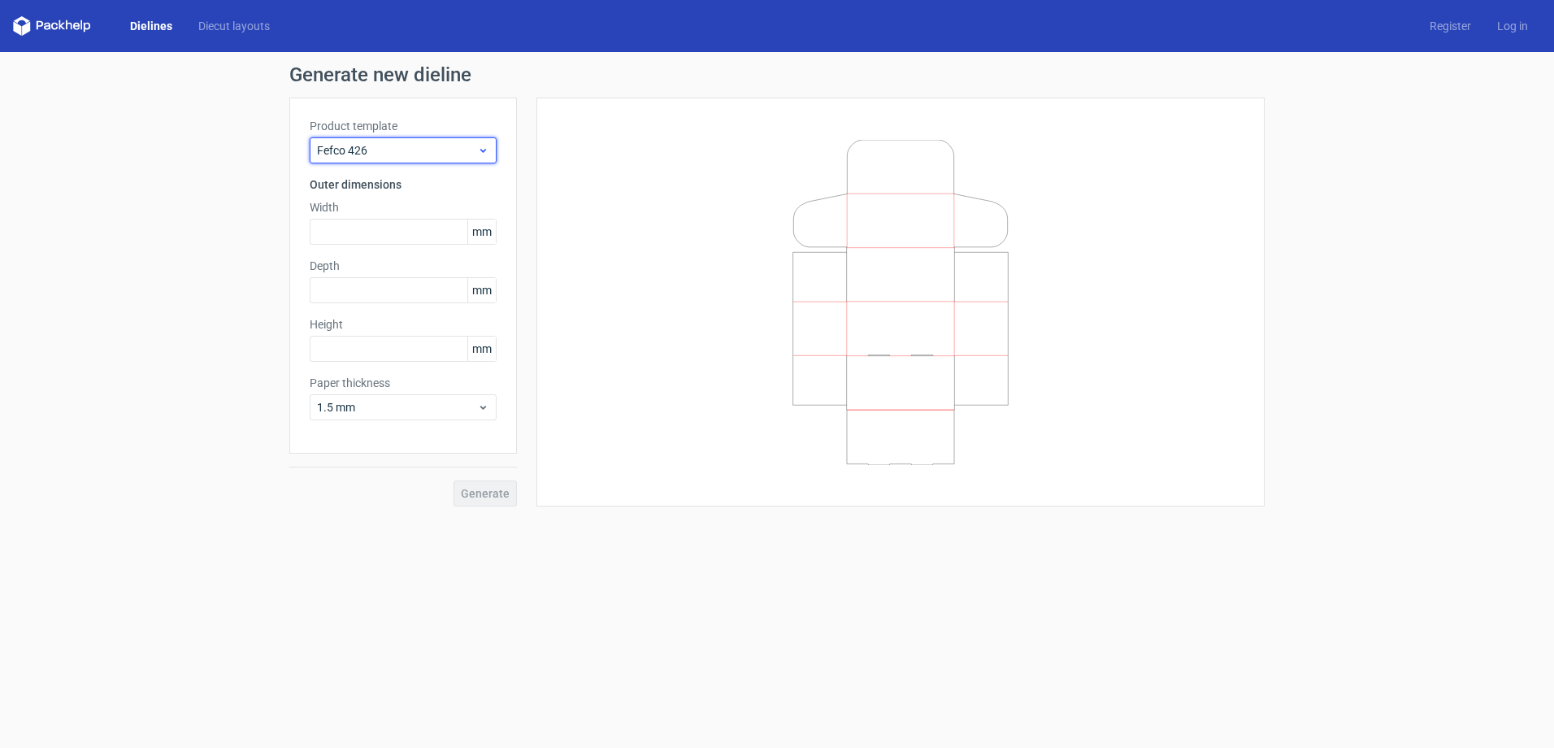
click at [427, 140] on div "Fefco 426" at bounding box center [403, 150] width 187 height 26
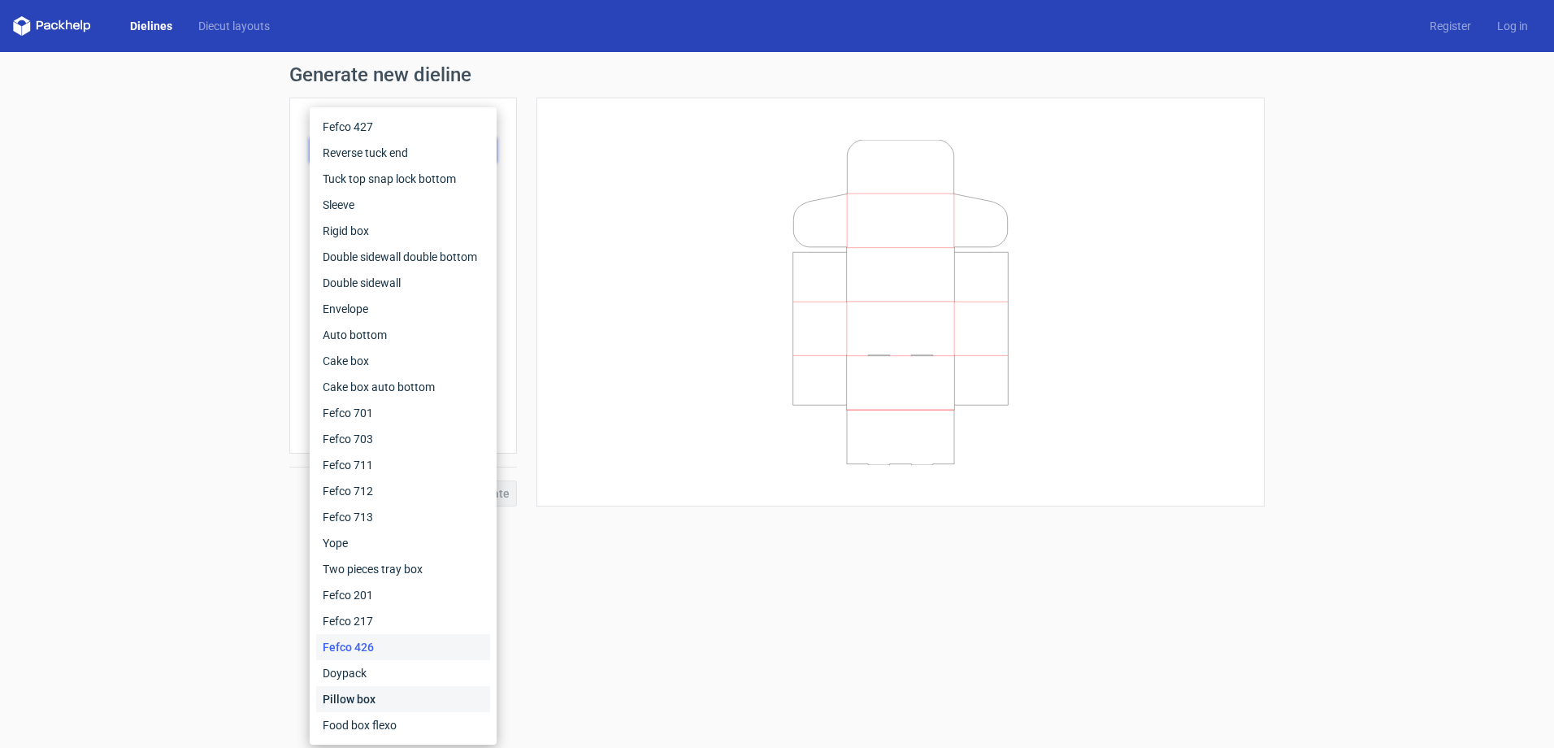
click at [363, 701] on div "Pillow box" at bounding box center [403, 699] width 174 height 26
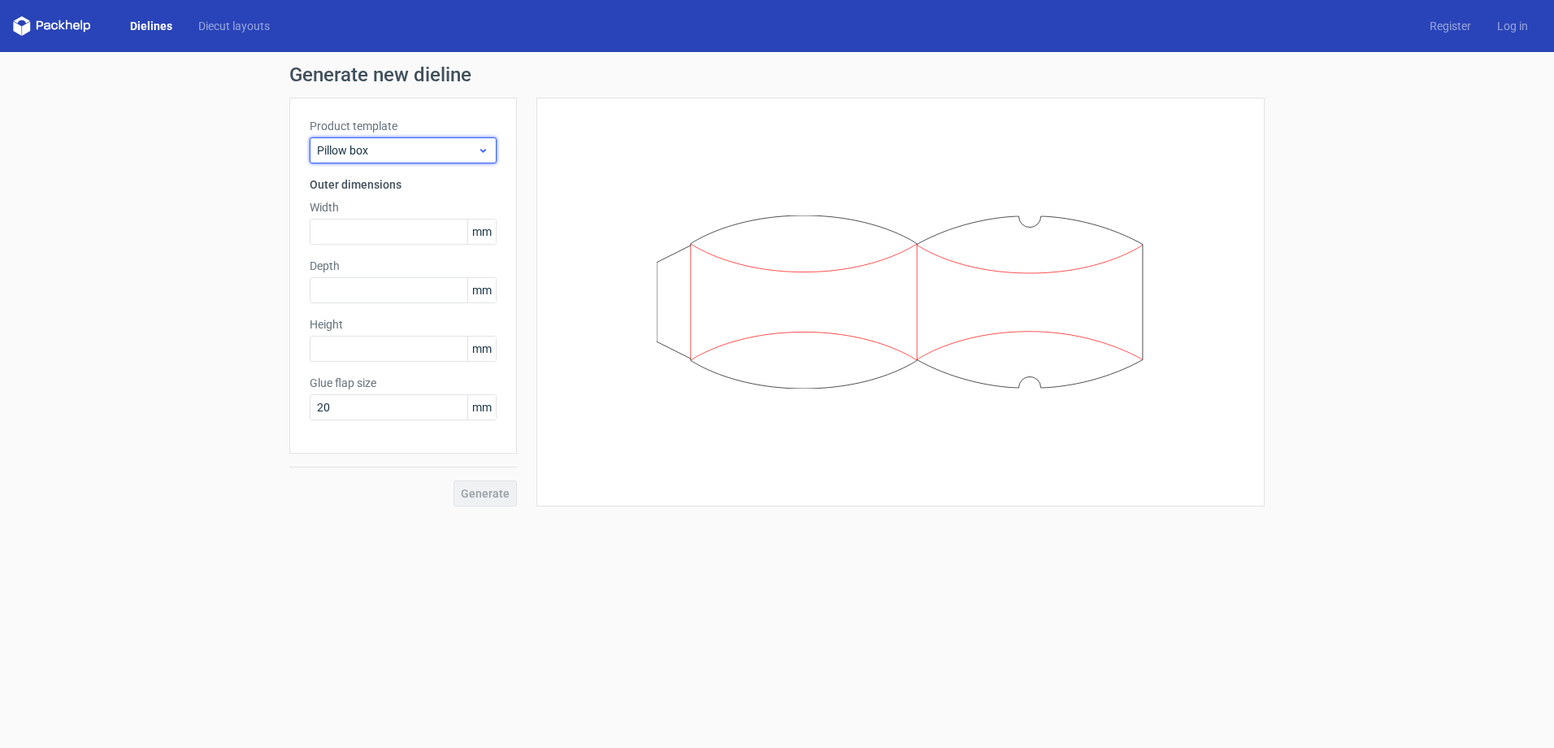
click at [447, 139] on div "Pillow box" at bounding box center [403, 150] width 187 height 26
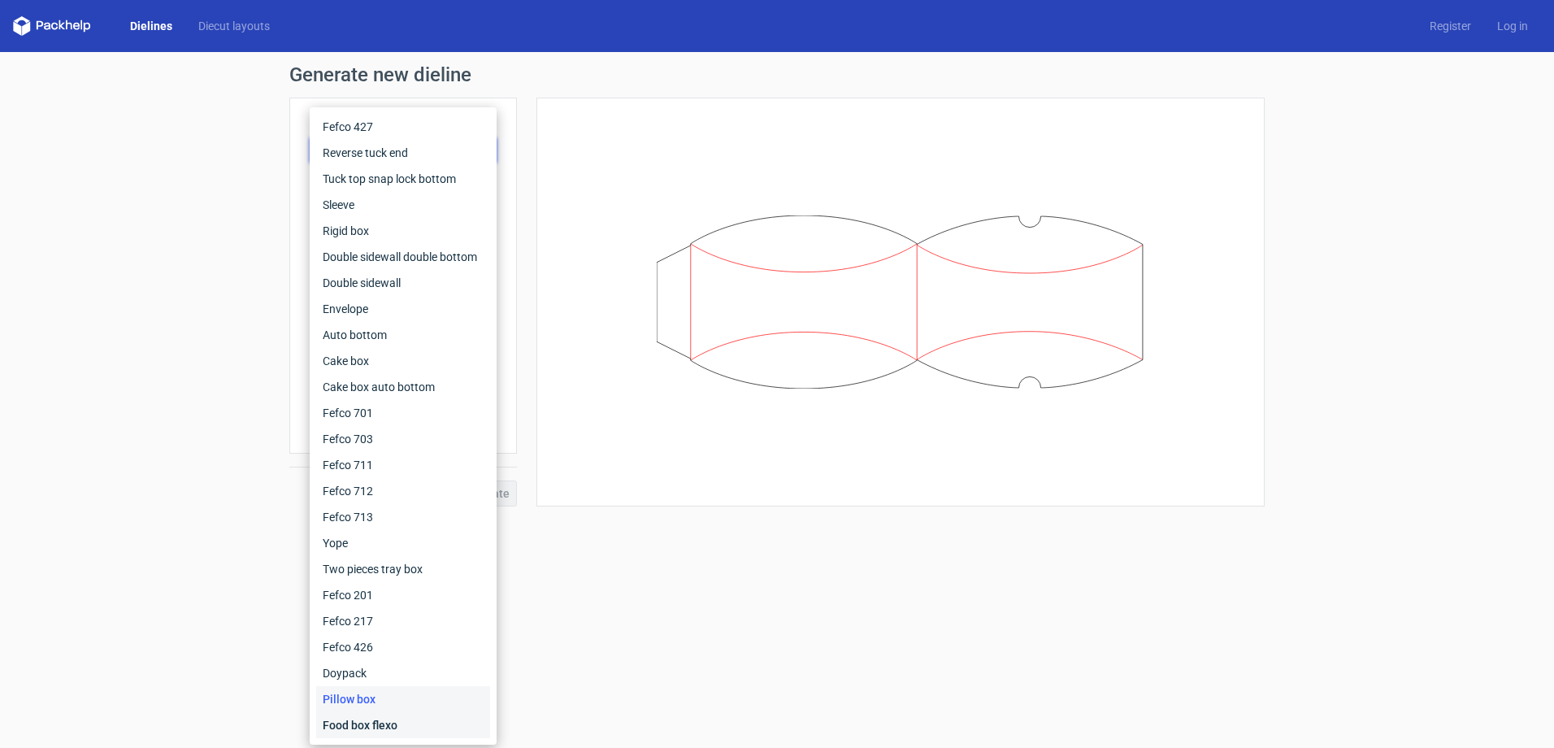
click at [354, 731] on div "Food box flexo" at bounding box center [403, 725] width 174 height 26
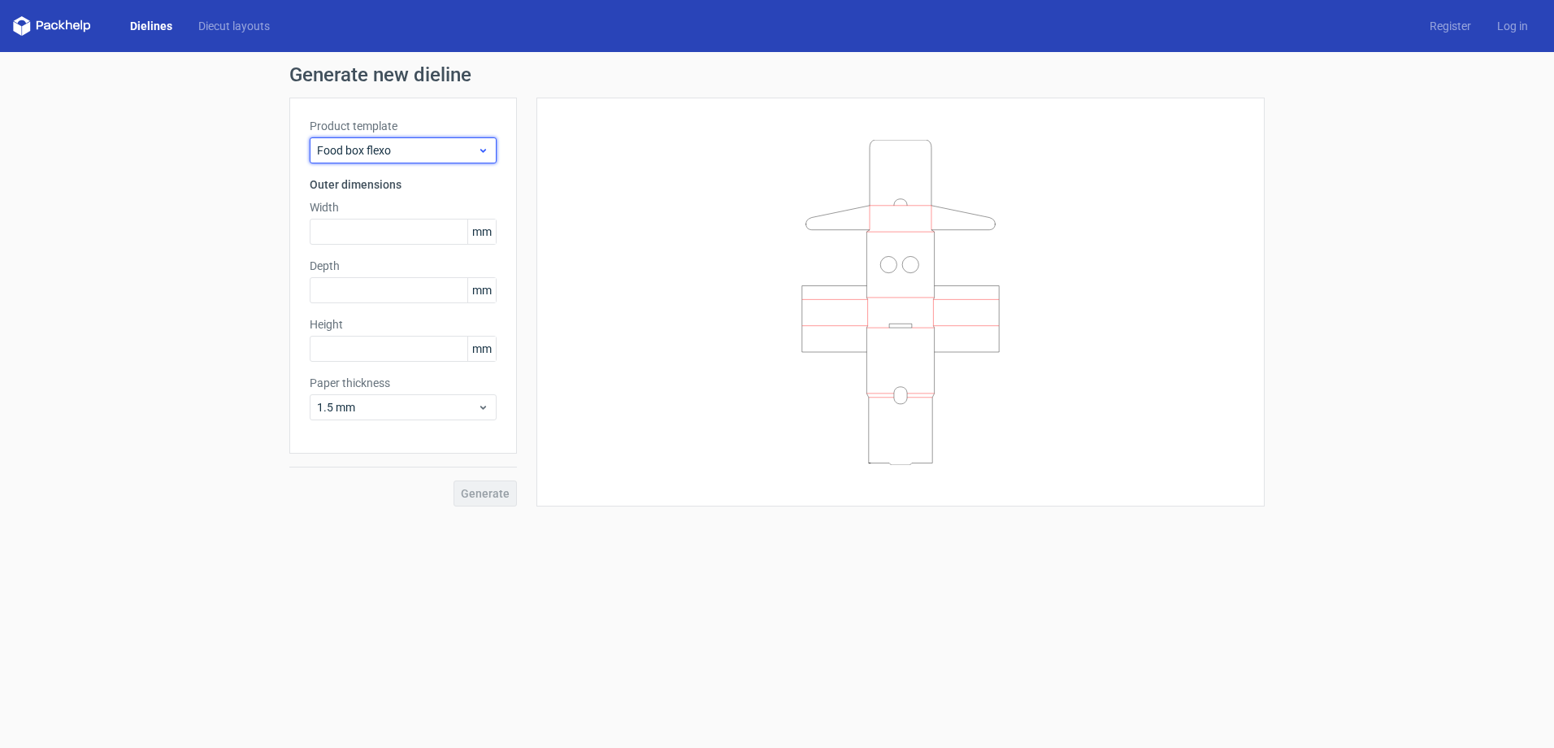
click at [423, 144] on span "Food box flexo" at bounding box center [397, 150] width 160 height 16
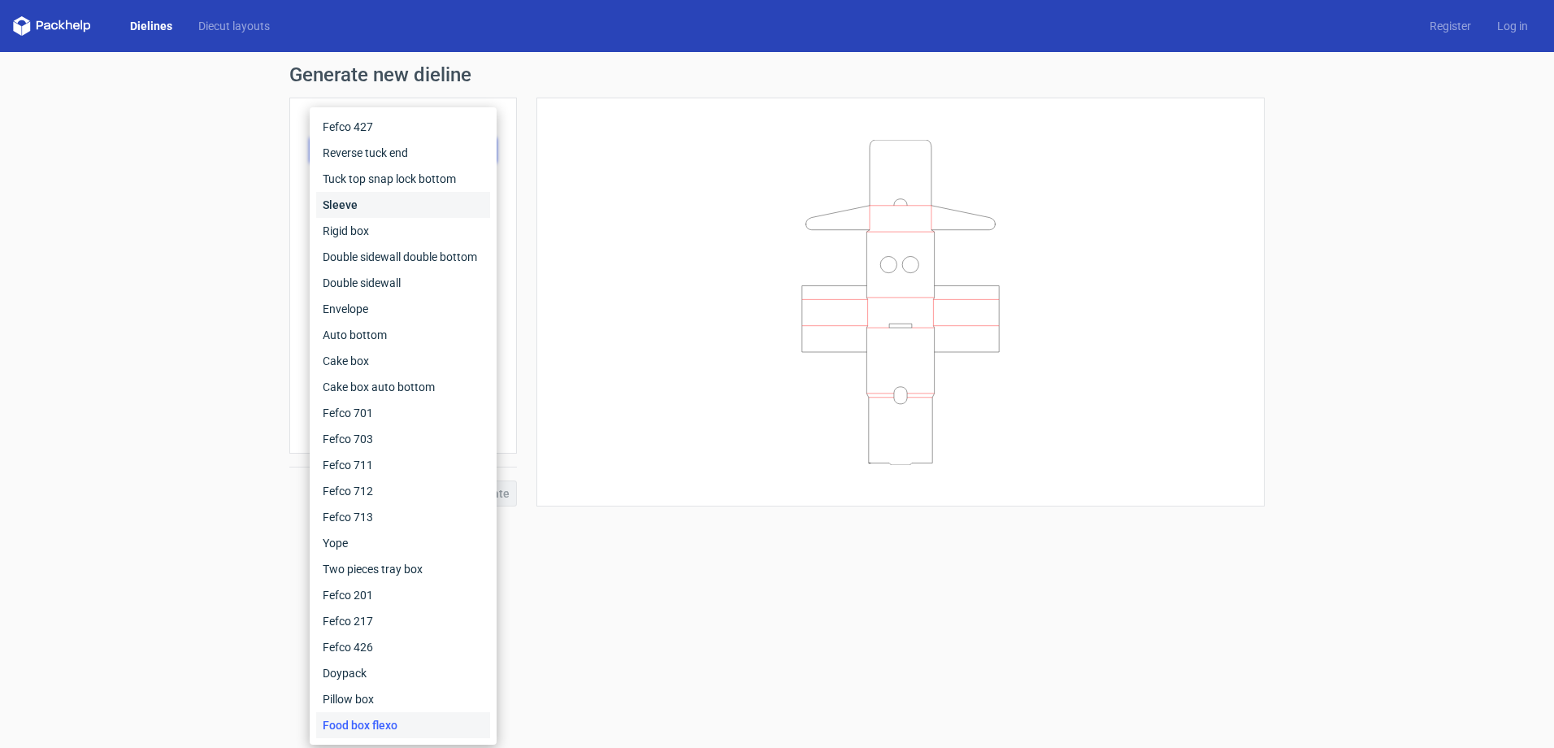
click at [354, 204] on div "Sleeve" at bounding box center [403, 205] width 174 height 26
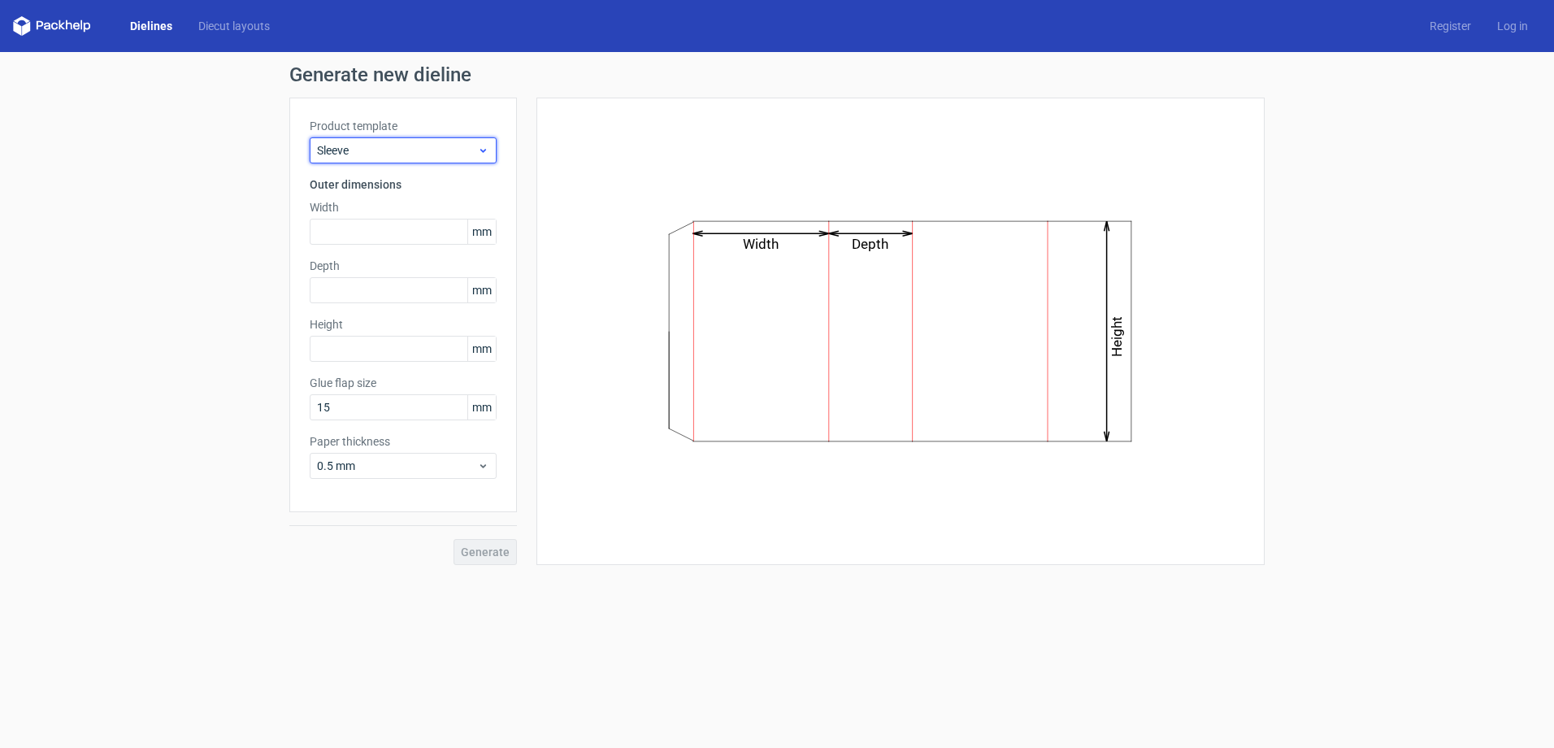
click at [384, 143] on span "Sleeve" at bounding box center [397, 150] width 160 height 16
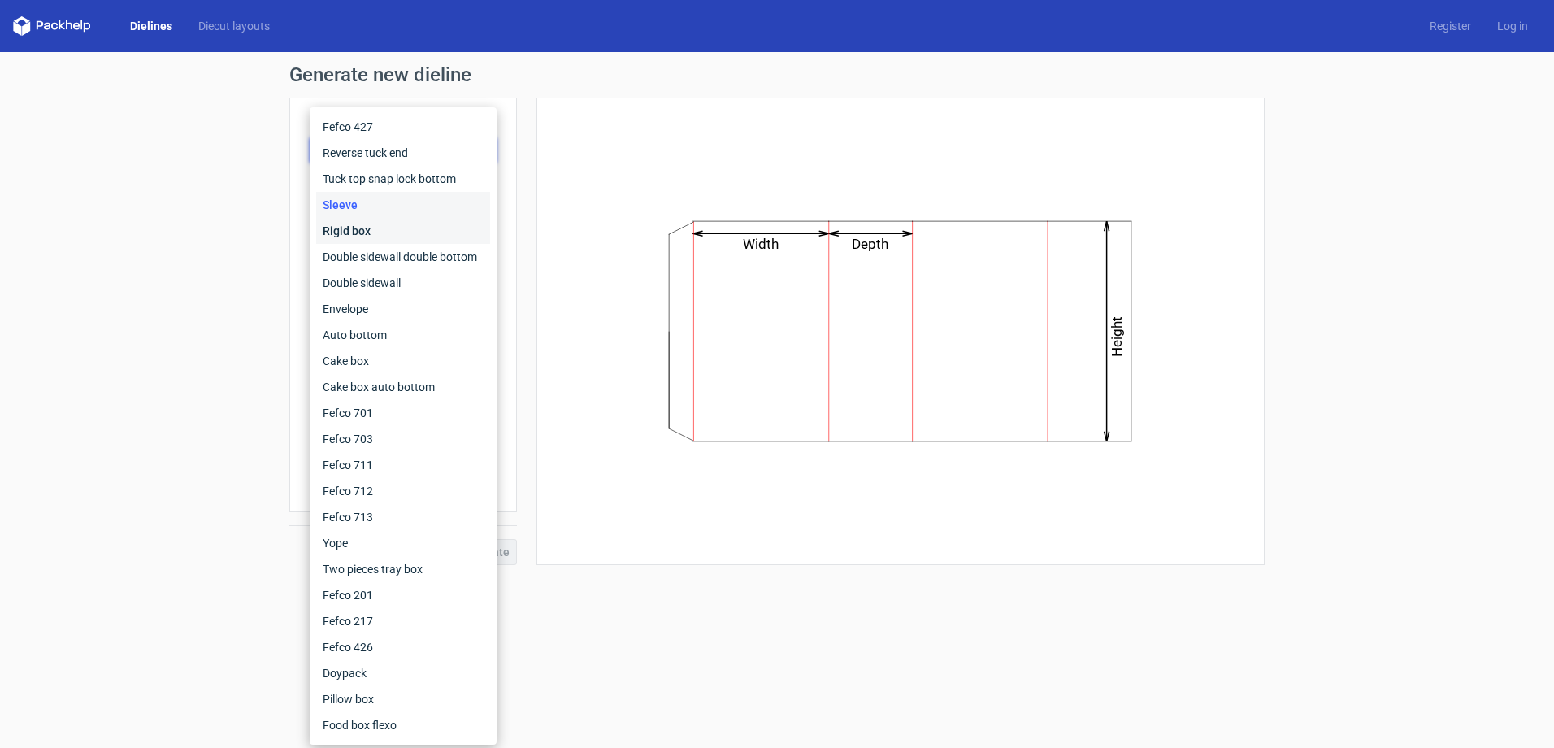
click at [353, 228] on div "Rigid box" at bounding box center [403, 231] width 174 height 26
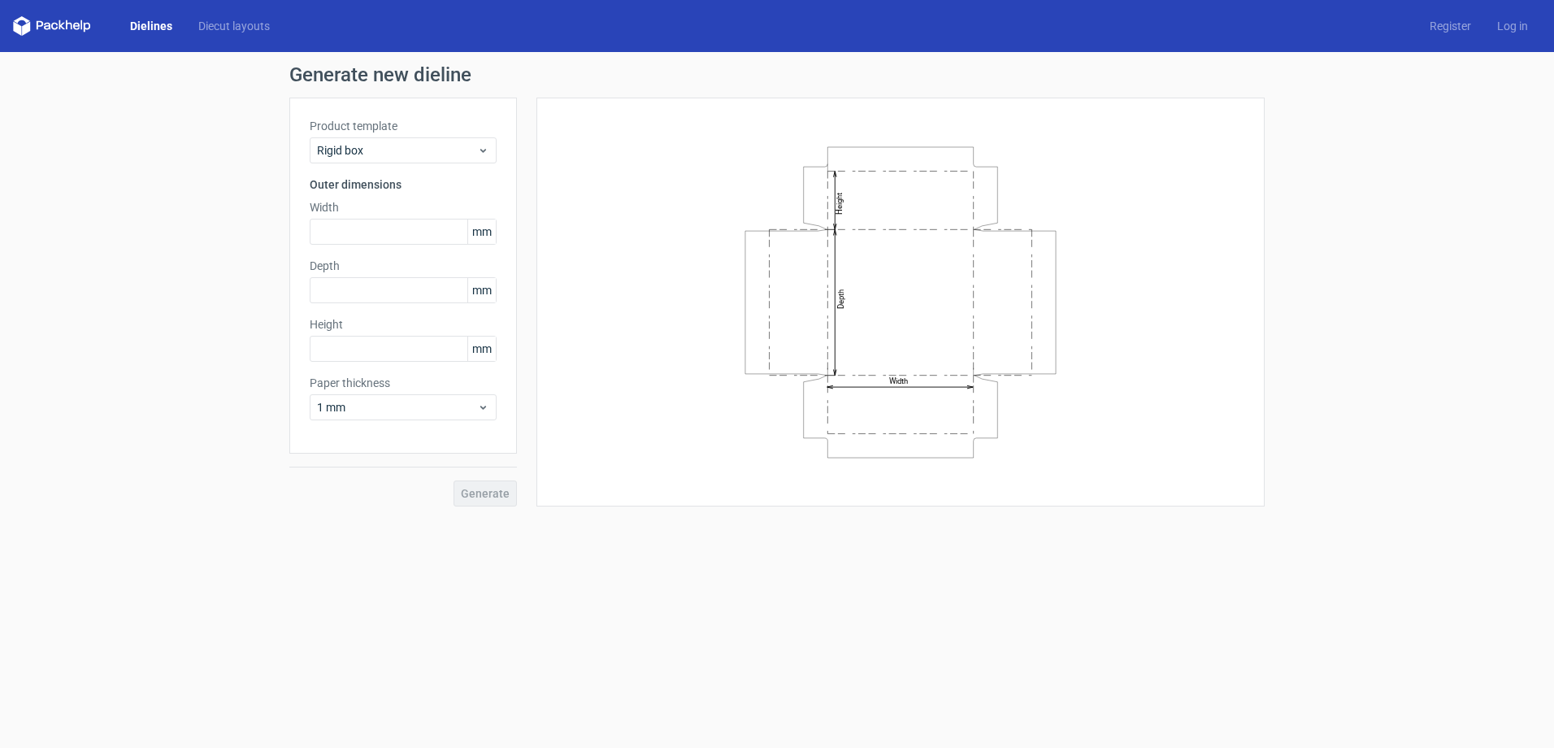
click at [400, 135] on div "Product template Rigid box" at bounding box center [403, 141] width 187 height 46
click at [389, 149] on span "Rigid box" at bounding box center [397, 150] width 160 height 16
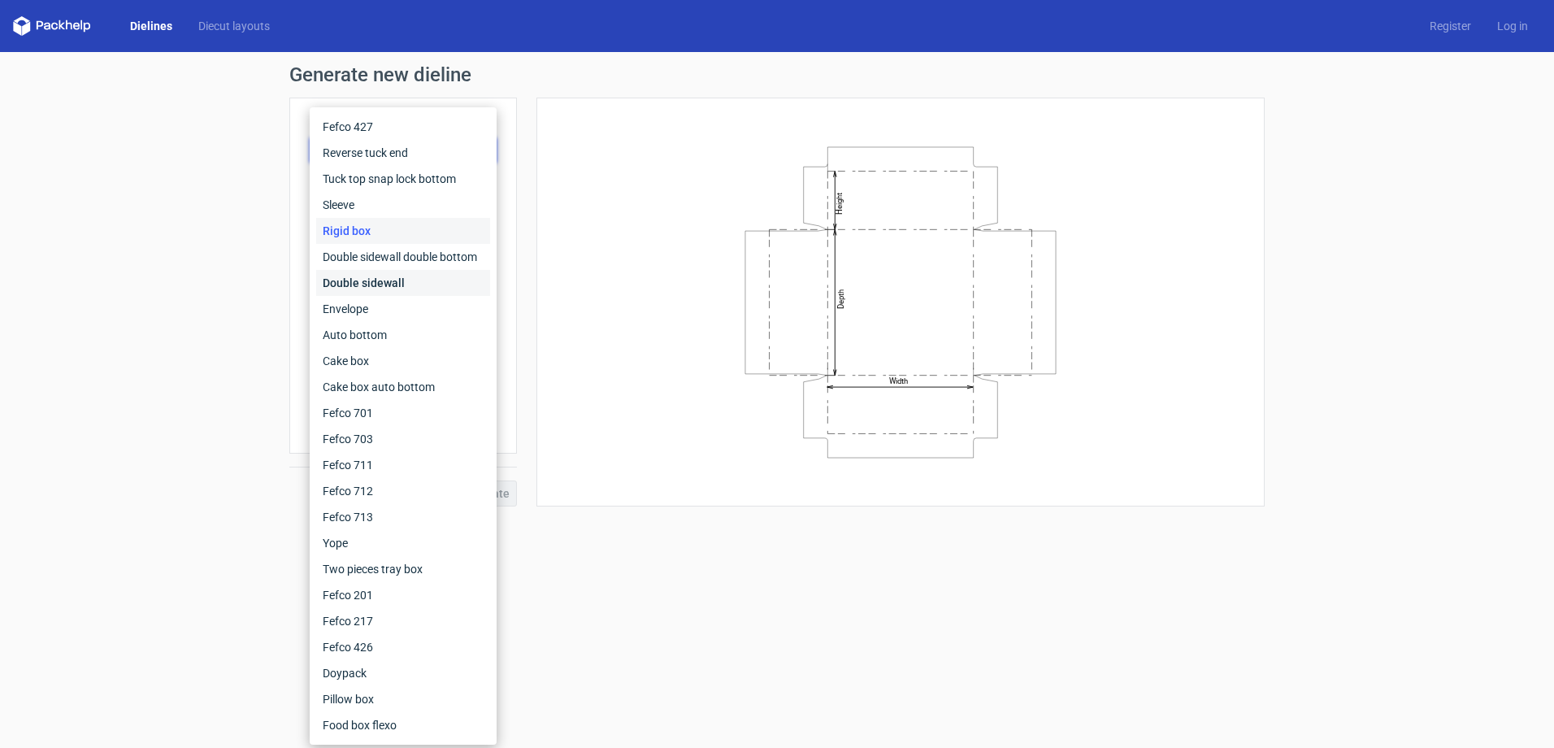
click at [377, 276] on div "Double sidewall" at bounding box center [403, 283] width 174 height 26
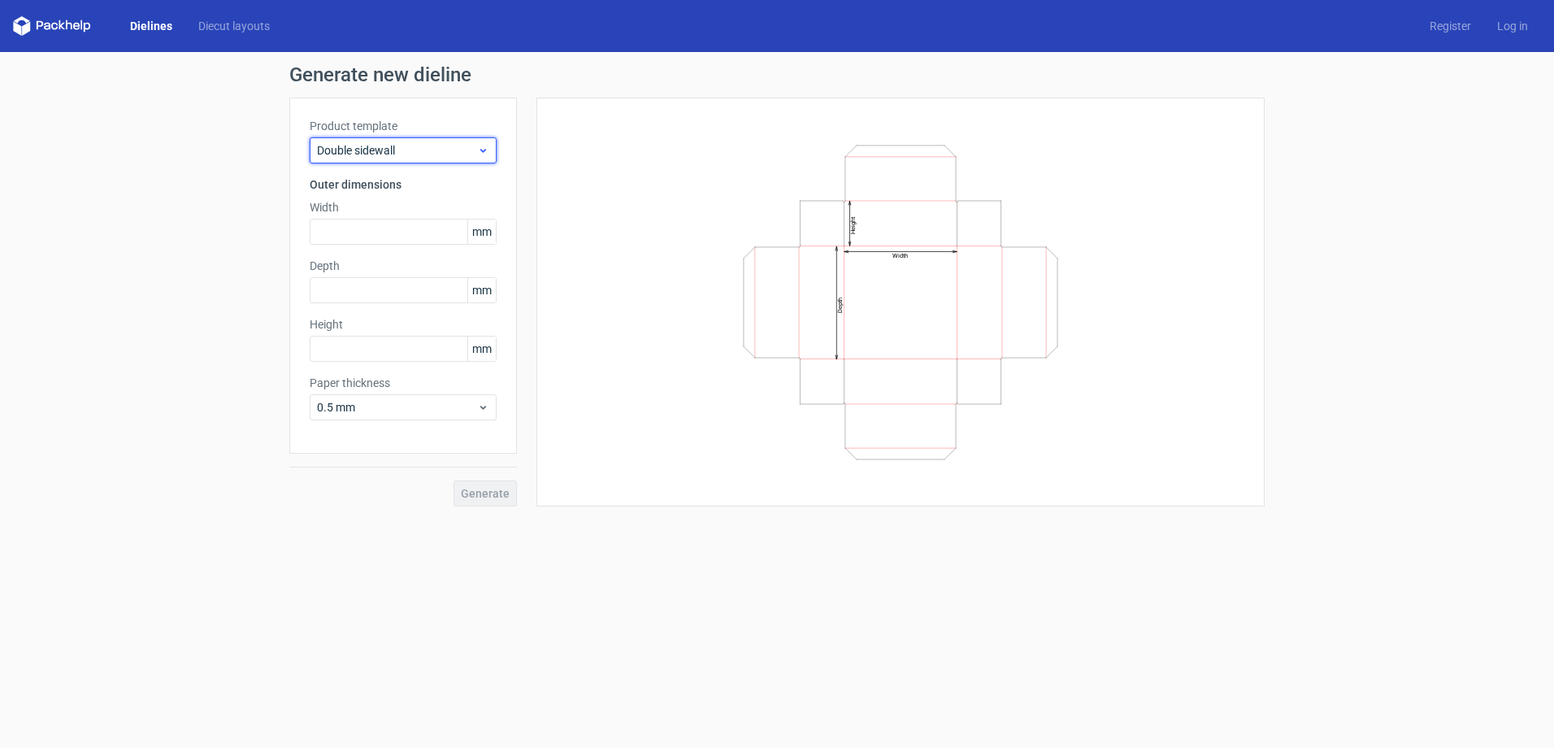
click at [378, 156] on span "Double sidewall" at bounding box center [397, 150] width 160 height 16
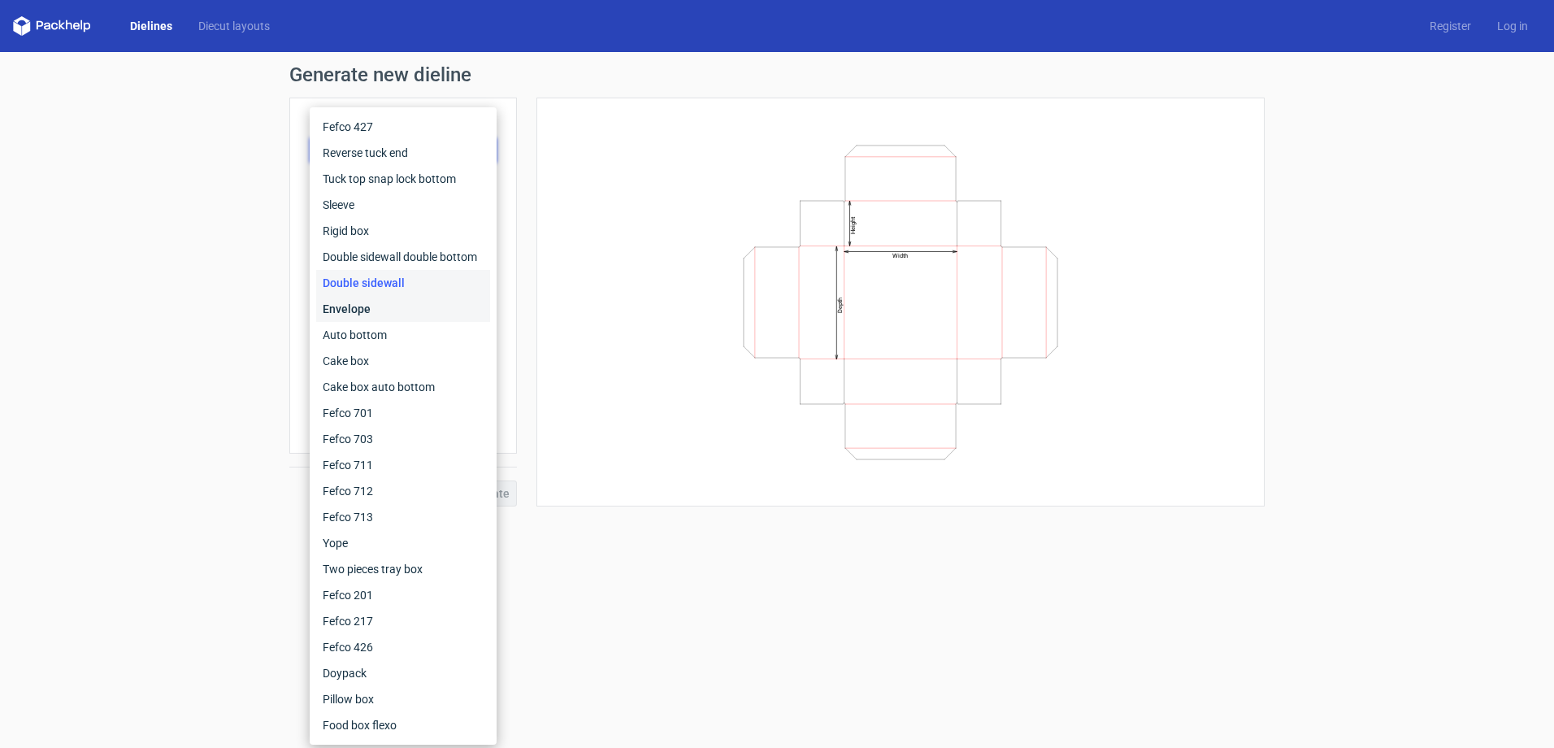
click at [368, 320] on div "Envelope" at bounding box center [403, 309] width 174 height 26
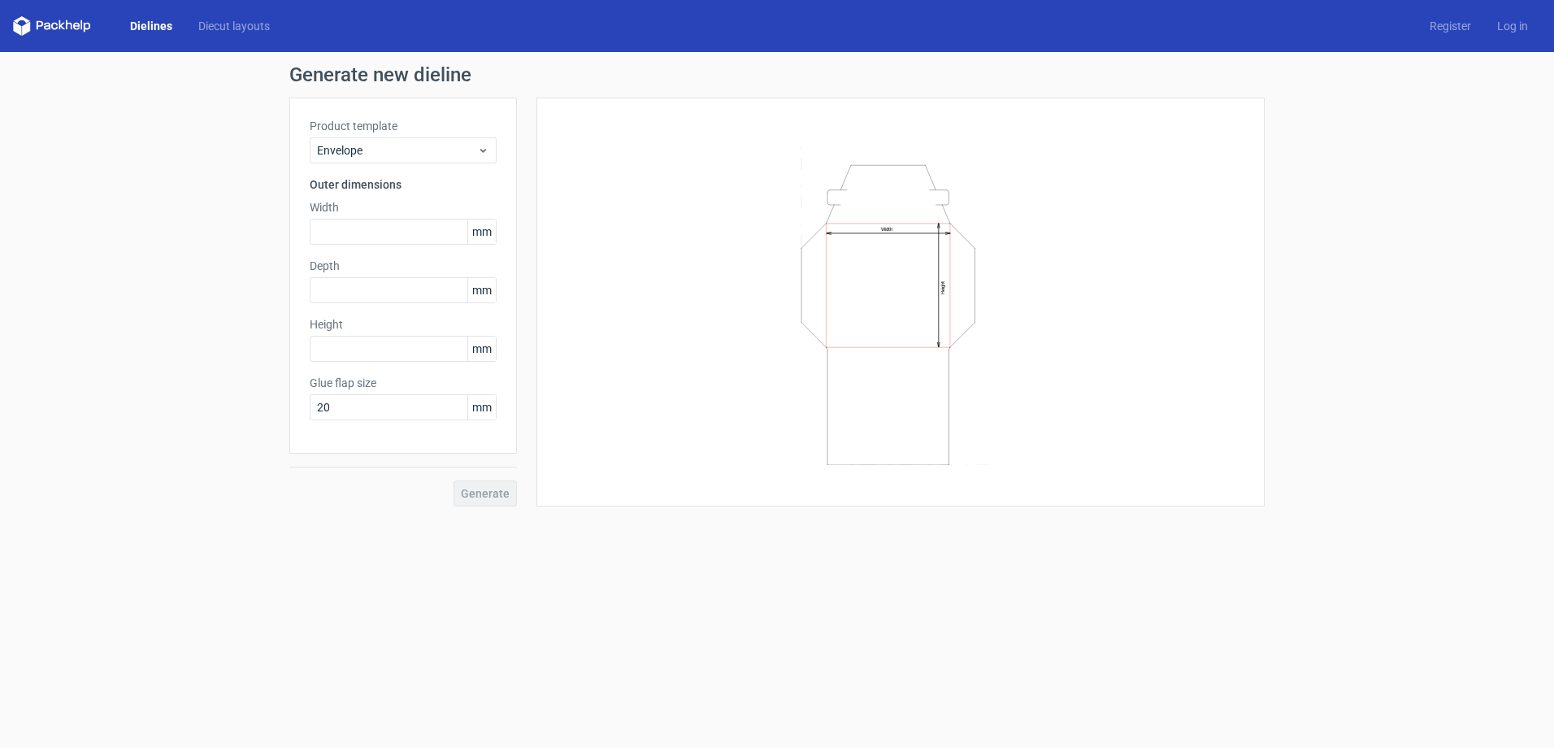
drag, startPoint x: 369, startPoint y: 387, endPoint x: 372, endPoint y: 376, distance: 11.1
click at [369, 388] on label "Glue flap size" at bounding box center [403, 383] width 187 height 16
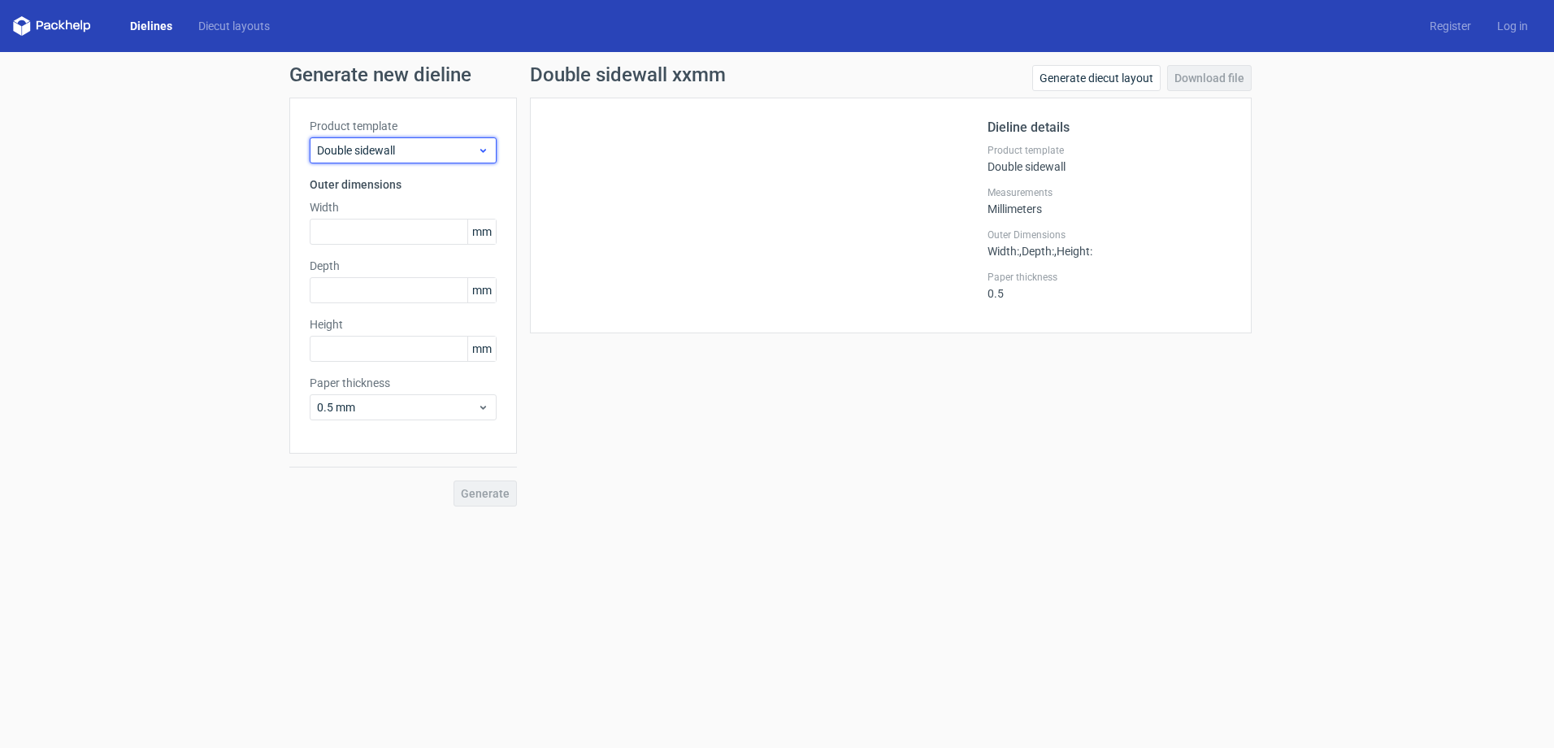
click at [436, 146] on span "Double sidewall" at bounding box center [397, 150] width 160 height 16
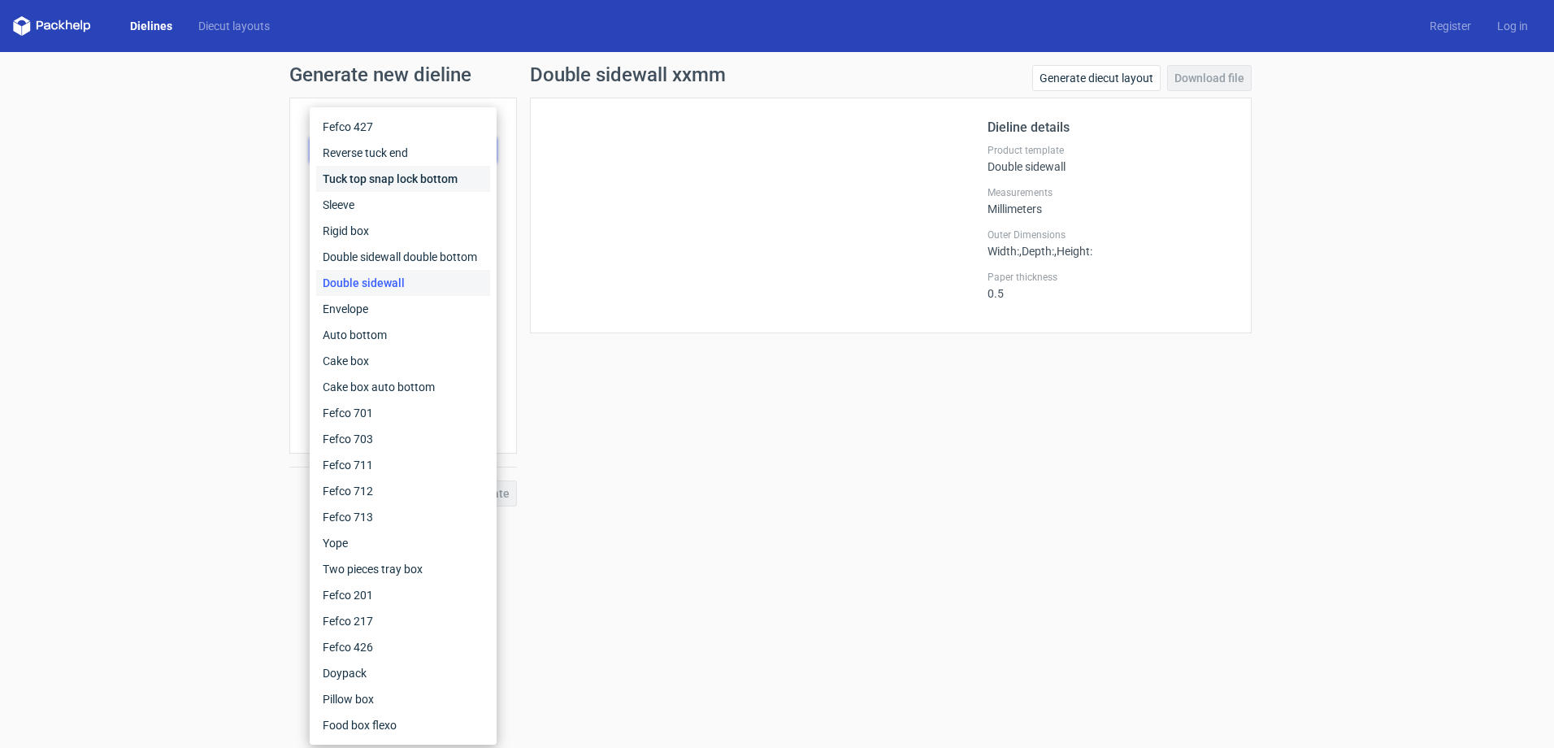
click at [391, 175] on div "Tuck top snap lock bottom" at bounding box center [403, 179] width 174 height 26
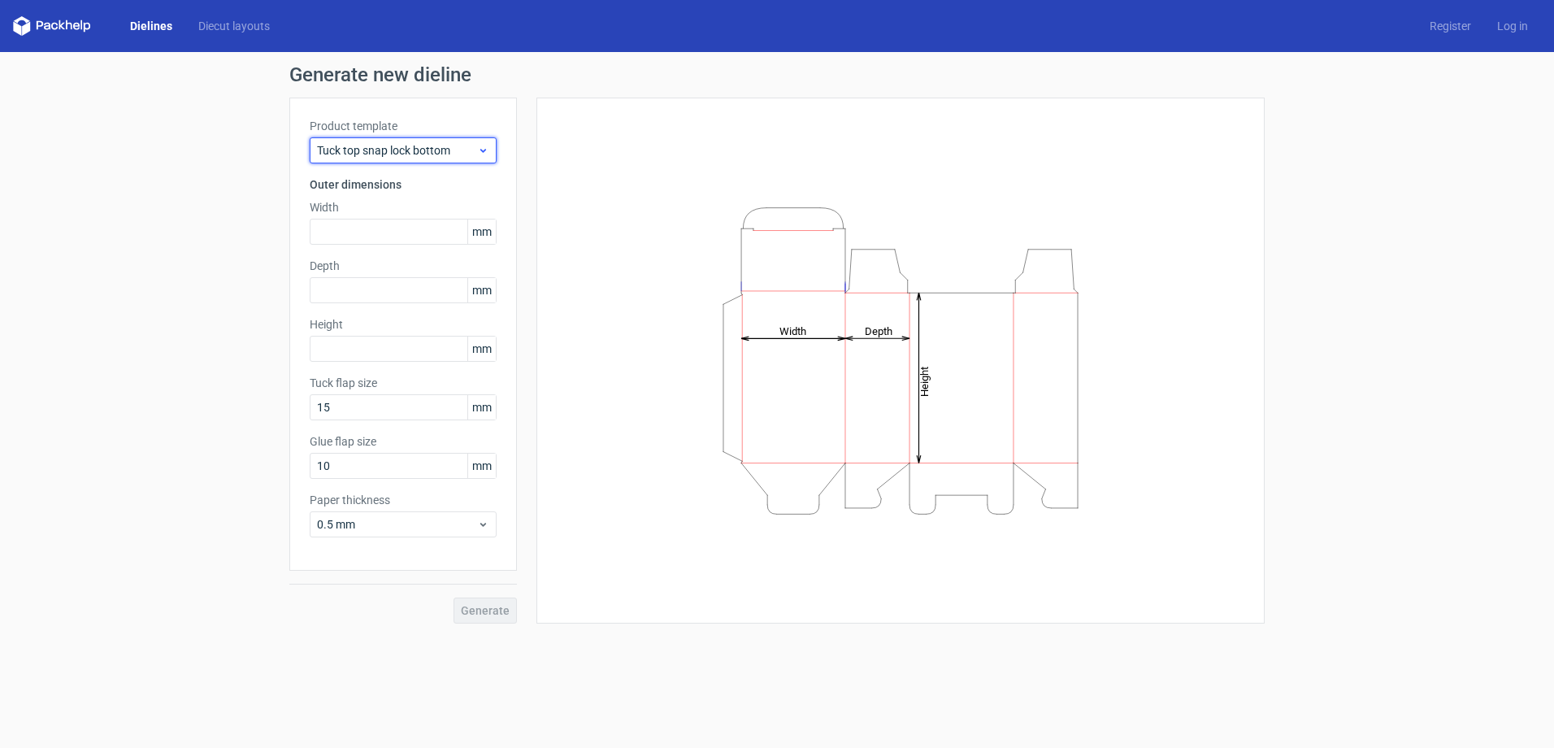
click at [409, 138] on div "Tuck top snap lock bottom" at bounding box center [403, 150] width 187 height 26
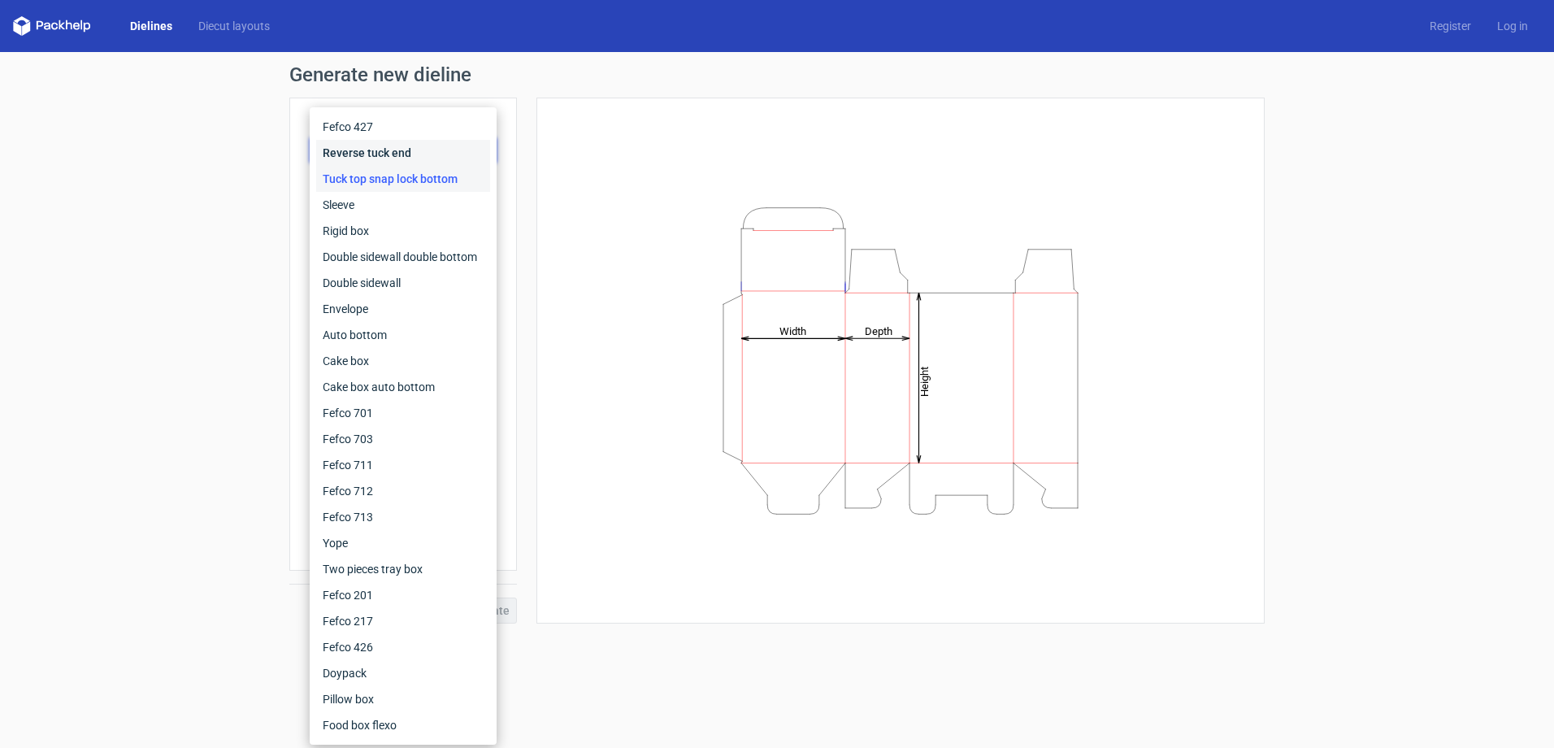
click at [387, 152] on div "Reverse tuck end" at bounding box center [403, 153] width 174 height 26
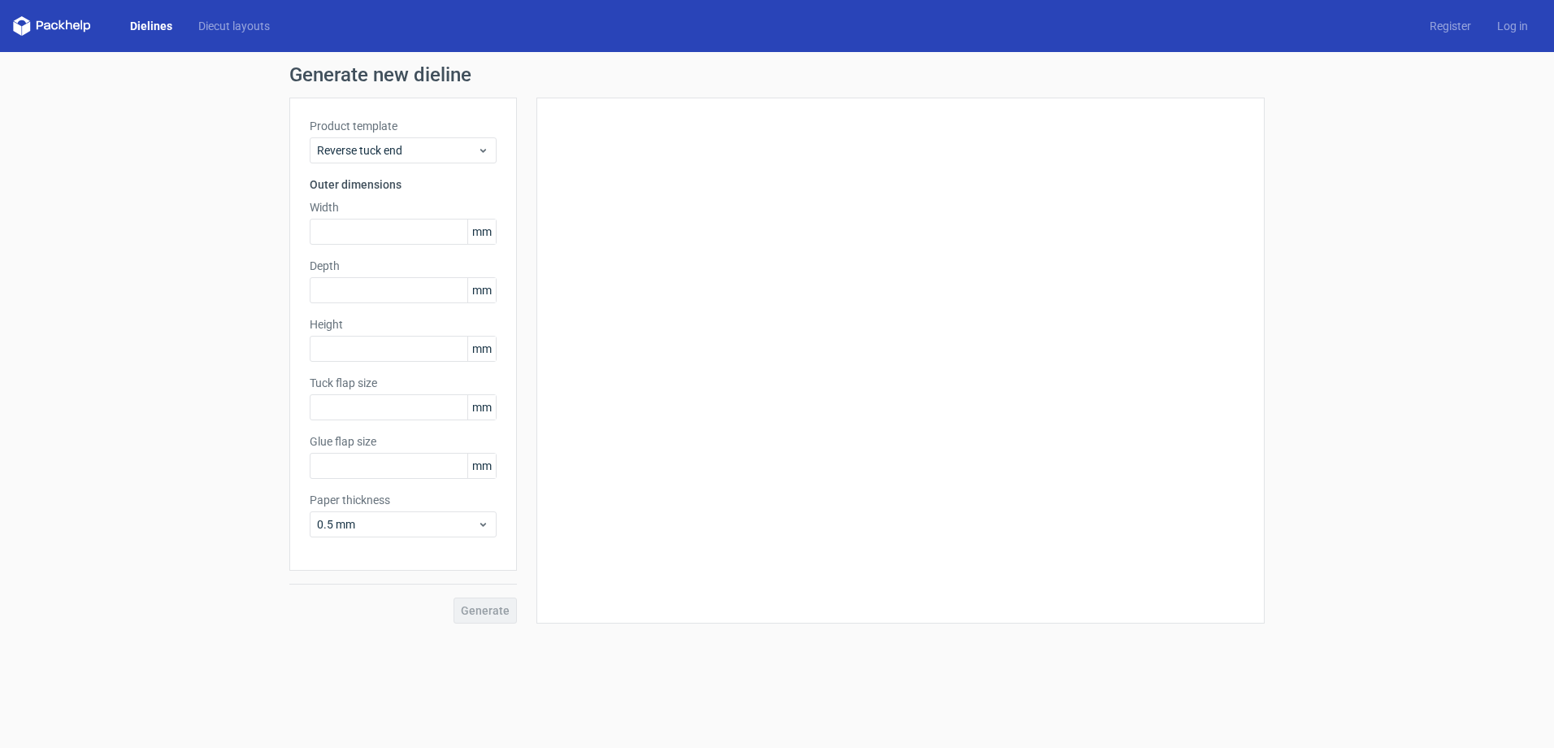
type input "15"
type input "10"
click at [375, 143] on span "Reverse tuck end" at bounding box center [397, 150] width 160 height 16
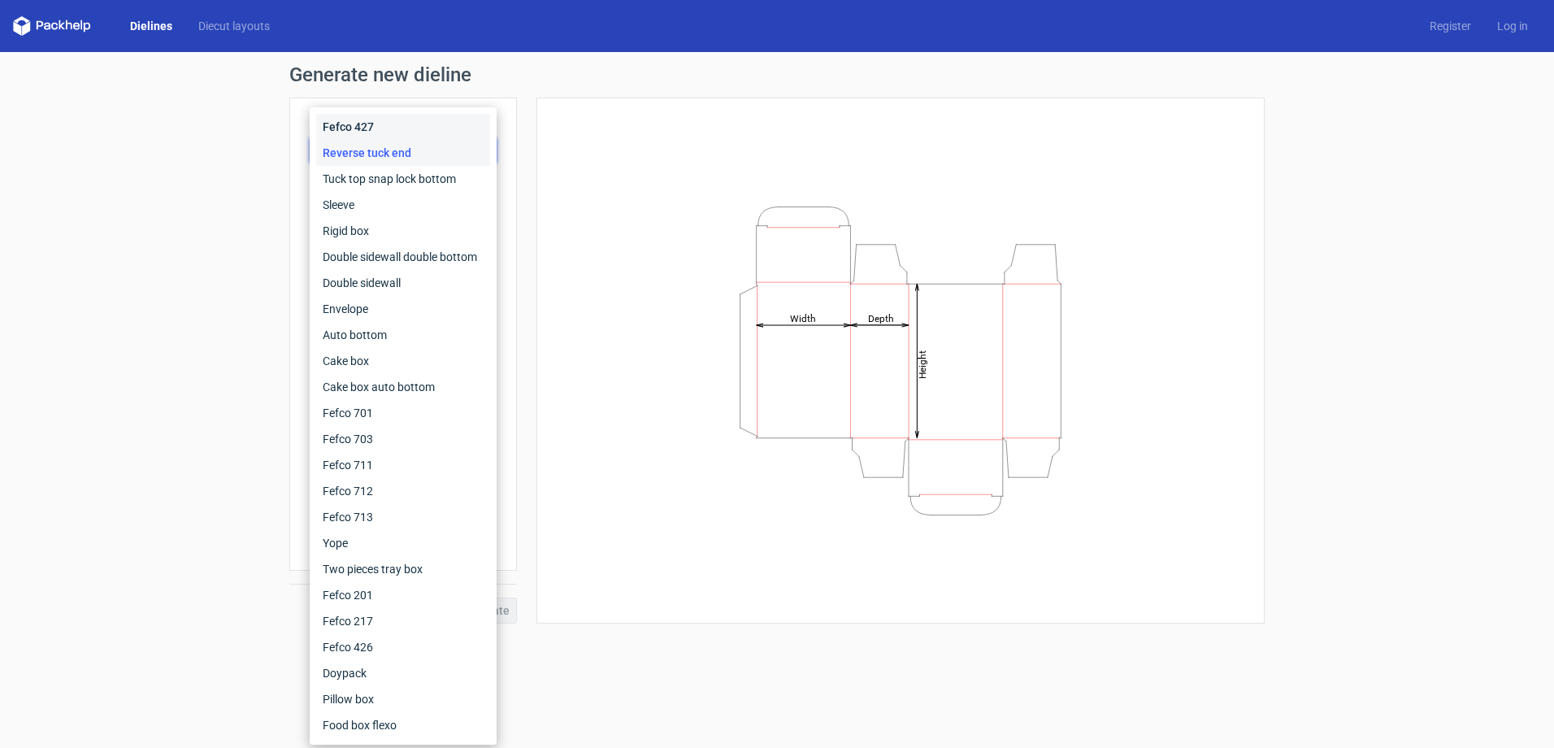
click at [381, 123] on div "Fefco 427" at bounding box center [403, 127] width 174 height 26
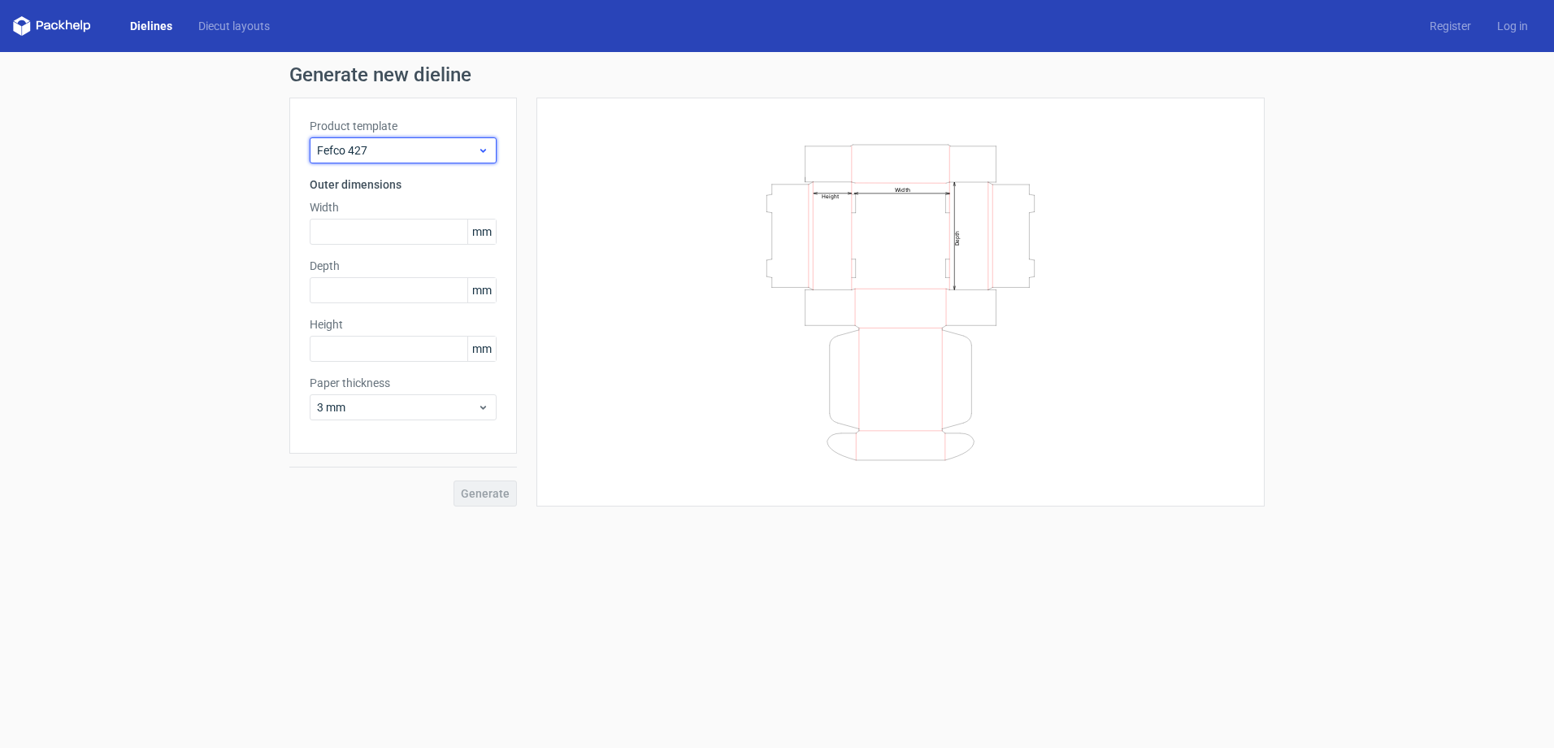
click at [485, 149] on icon at bounding box center [483, 150] width 12 height 13
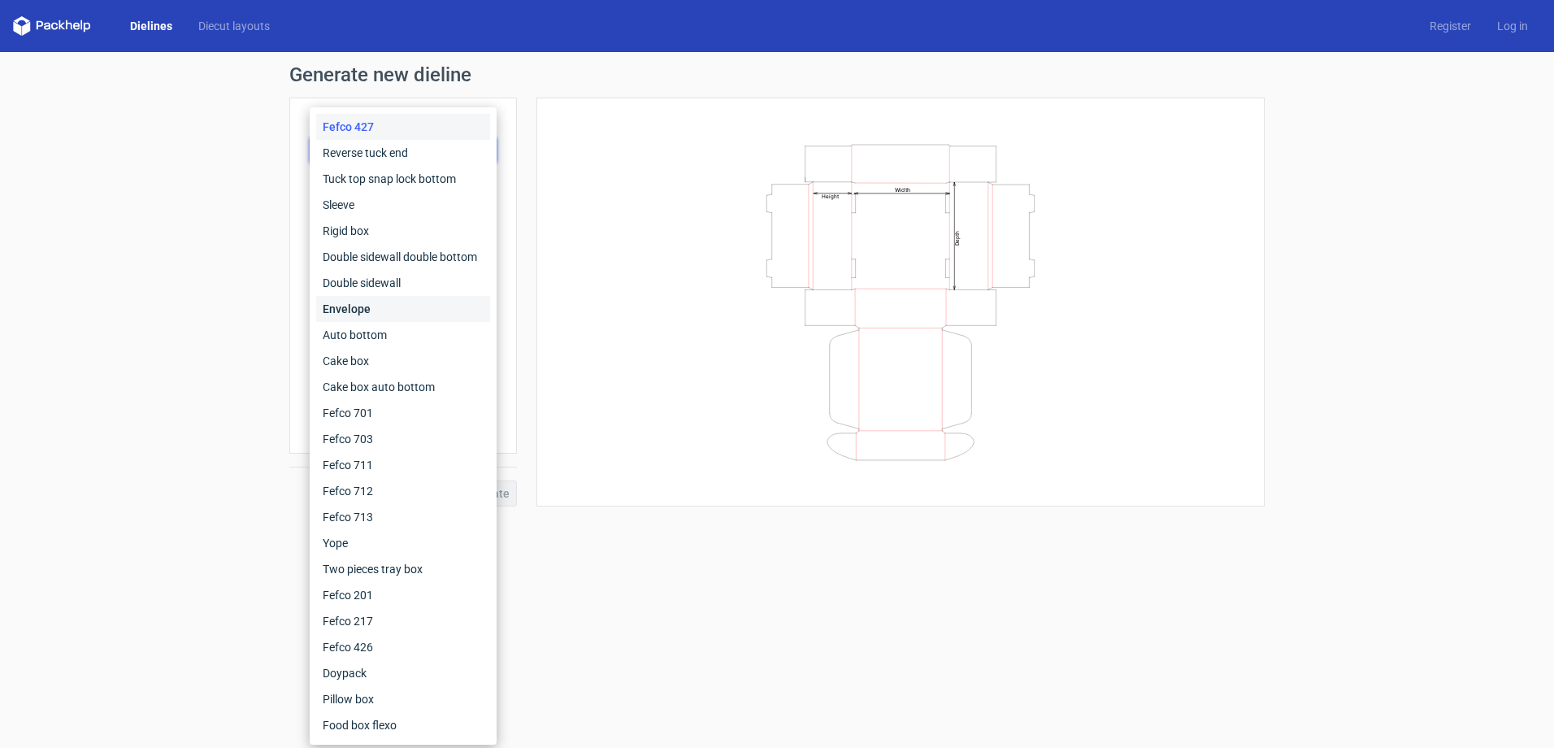
click at [390, 310] on div "Envelope" at bounding box center [403, 309] width 174 height 26
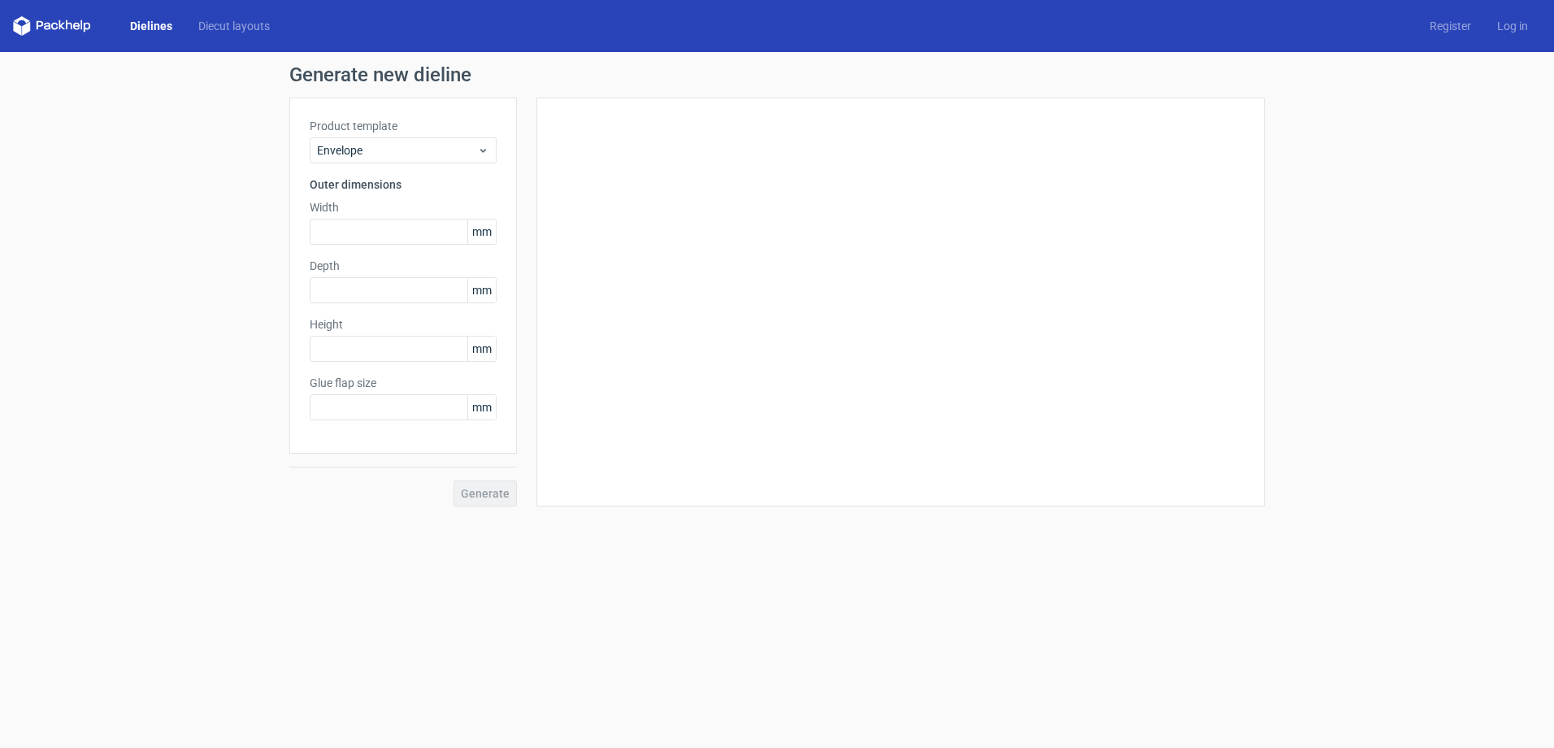
type input "20"
click at [416, 151] on span "Envelope" at bounding box center [397, 150] width 160 height 16
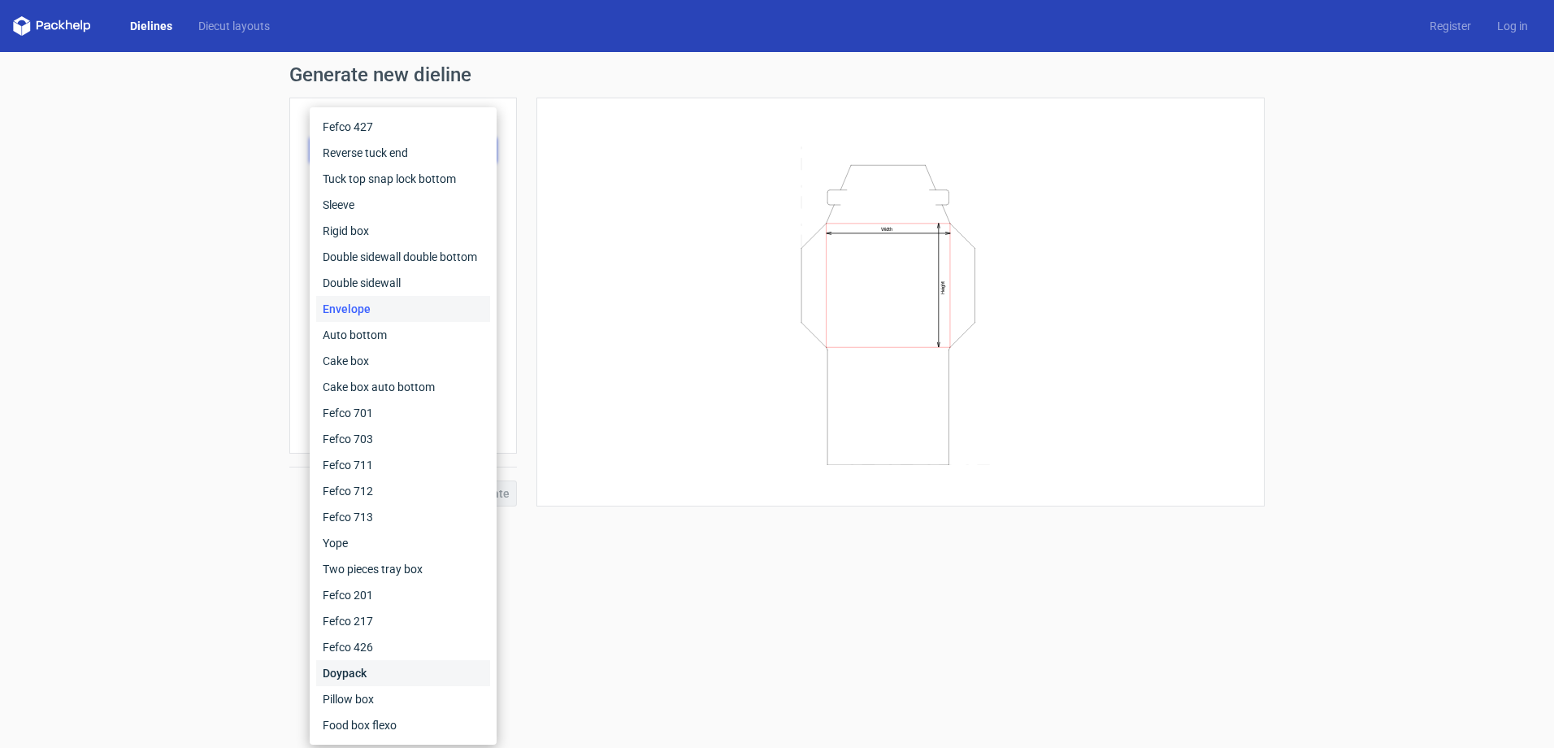
drag, startPoint x: 354, startPoint y: 680, endPoint x: 344, endPoint y: 675, distance: 10.9
click at [348, 677] on div "Doypack" at bounding box center [403, 673] width 174 height 26
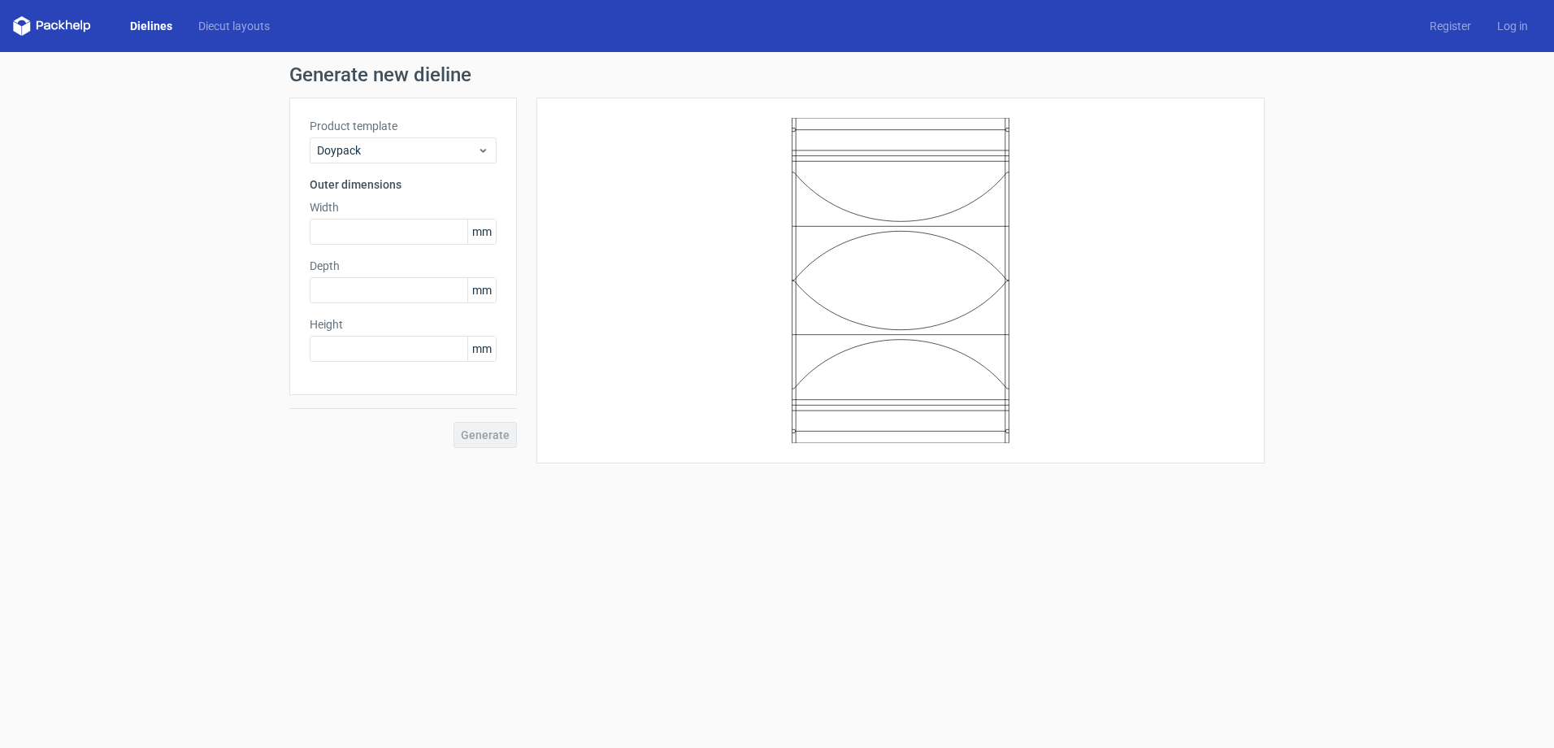
click at [370, 119] on label "Product template" at bounding box center [403, 126] width 187 height 16
click at [361, 144] on span "Doypack" at bounding box center [397, 150] width 160 height 16
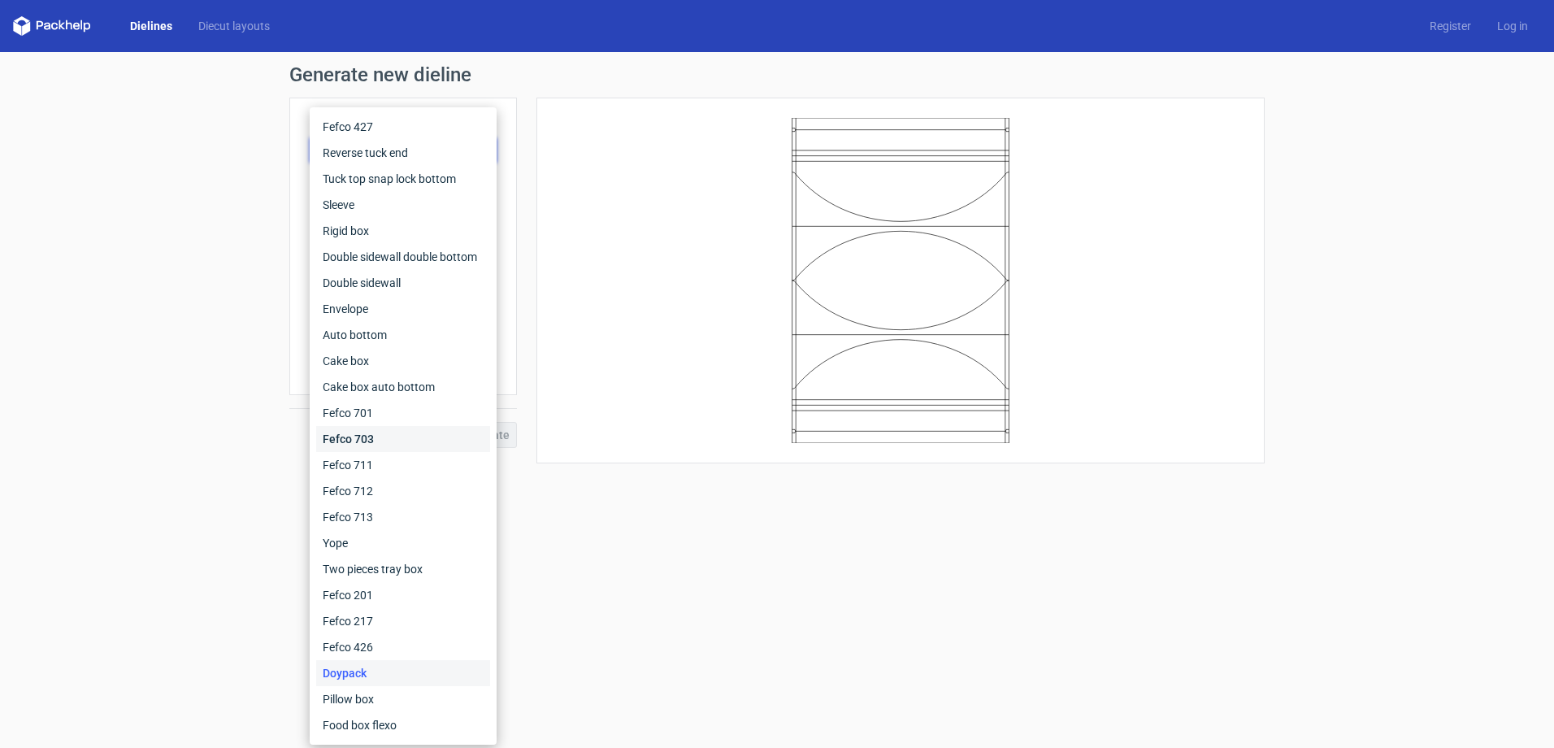
click at [363, 440] on div "Fefco 703" at bounding box center [403, 439] width 174 height 26
